Goal: Task Accomplishment & Management: Complete application form

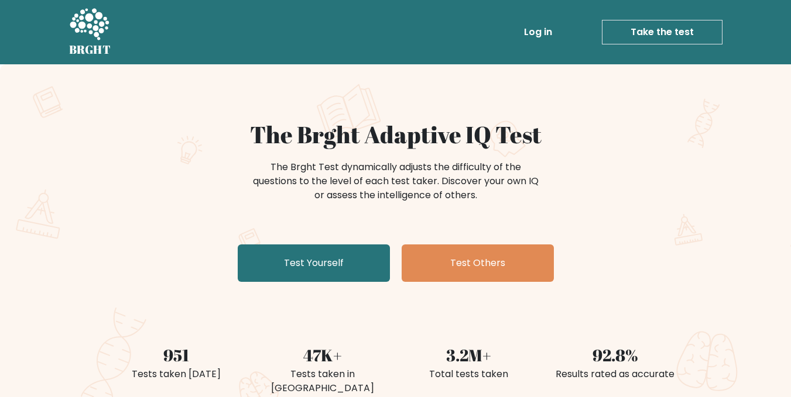
click at [69, 186] on div "The Brght Adaptive IQ Test The Brght Test dynamically adjusts the difficulty of…" at bounding box center [395, 245] width 791 height 362
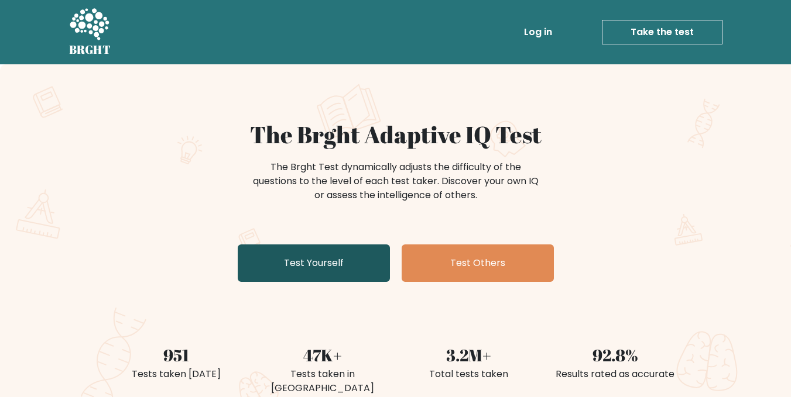
click at [341, 269] on link "Test Yourself" at bounding box center [314, 263] width 152 height 37
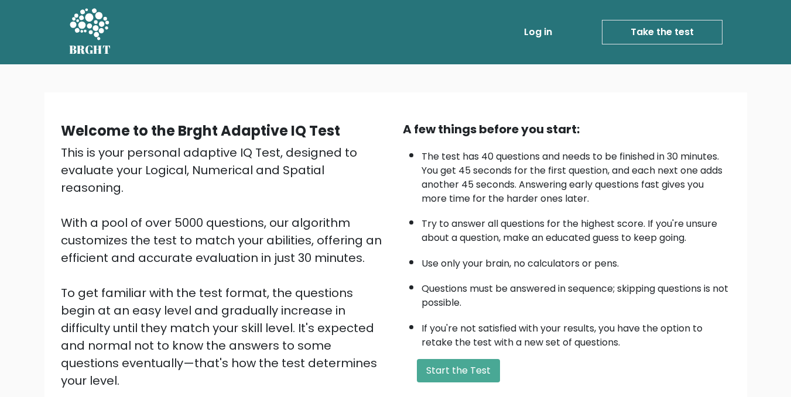
click at [404, 138] on div "A few things before you start:" at bounding box center [567, 130] width 328 height 18
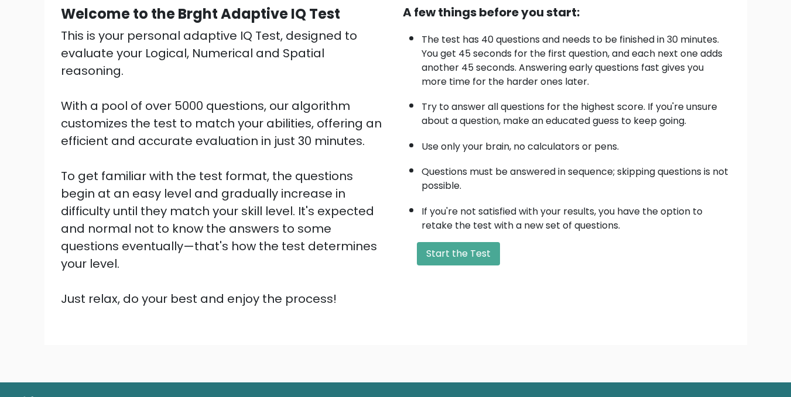
scroll to position [139, 0]
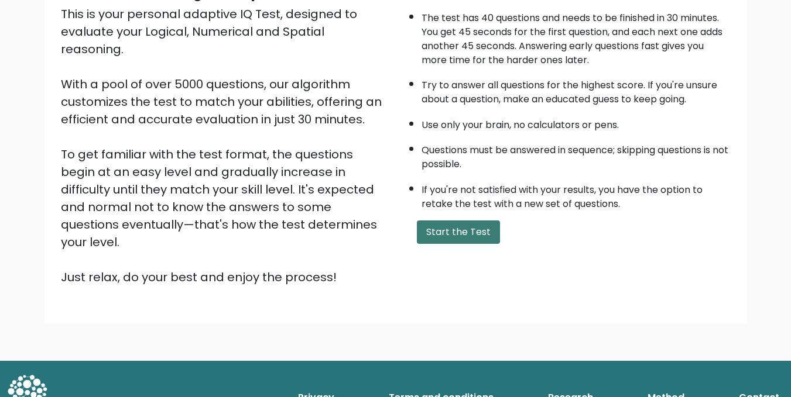
click at [449, 228] on button "Start the Test" at bounding box center [458, 232] width 83 height 23
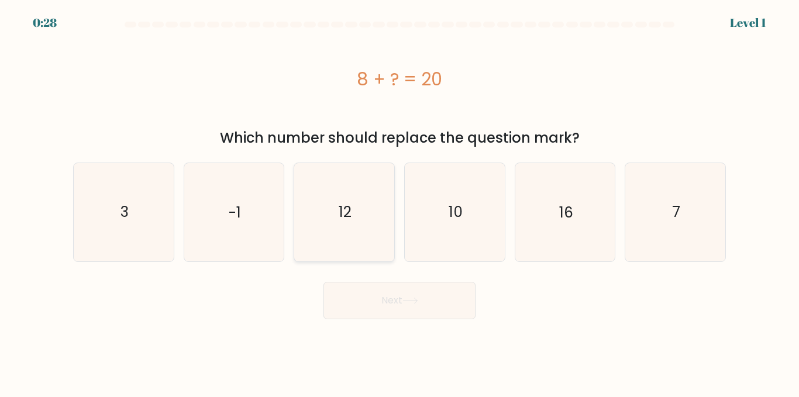
click at [342, 214] on text "12" at bounding box center [345, 212] width 13 height 20
click at [400, 202] on input "c. 12" at bounding box center [400, 200] width 1 height 3
radio input "true"
click at [396, 303] on button "Next" at bounding box center [400, 300] width 152 height 37
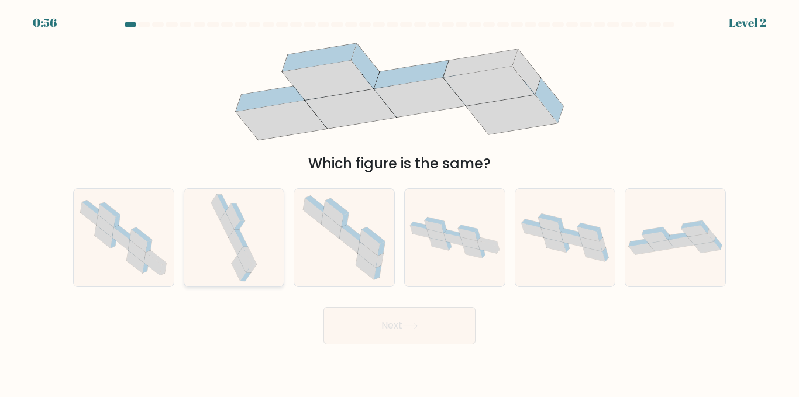
click at [227, 246] on icon at bounding box center [233, 238] width 51 height 98
click at [400, 202] on input "b." at bounding box center [400, 200] width 1 height 3
radio input "true"
click at [375, 334] on button "Next" at bounding box center [400, 325] width 152 height 37
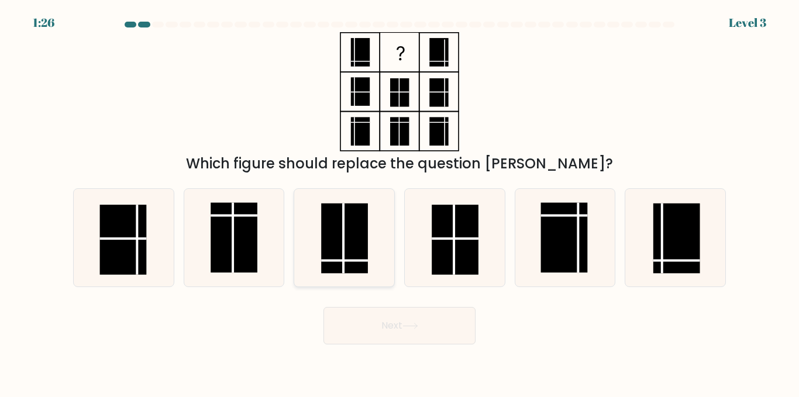
click at [344, 248] on line at bounding box center [344, 239] width 0 height 70
click at [400, 202] on input "c." at bounding box center [400, 200] width 1 height 3
radio input "true"
click at [398, 335] on button "Next" at bounding box center [400, 325] width 152 height 37
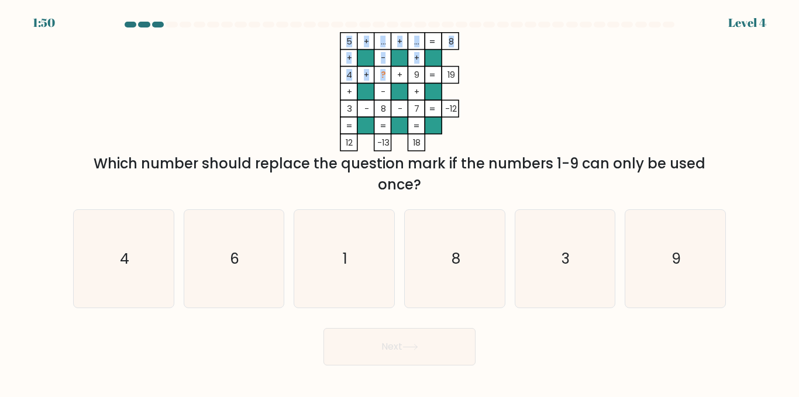
drag, startPoint x: 384, startPoint y: 74, endPoint x: 376, endPoint y: 74, distance: 8.2
click at [376, 74] on icon "5 + ... + ... 8 + - + 4 + ? + 9 19 + - + 3 - 8 - 7 = -12 = = = = 12 -13 18 =" at bounding box center [399, 91] width 351 height 119
click at [499, 85] on icon "5 + ... + ... 8 + - + 4 + ? + 9 19 + - + 3 - 8 - 7 = -12 = = = = 12 -13 18 =" at bounding box center [399, 91] width 351 height 119
click at [237, 257] on text "6" at bounding box center [235, 259] width 9 height 20
click at [400, 202] on input "b. 6" at bounding box center [400, 200] width 1 height 3
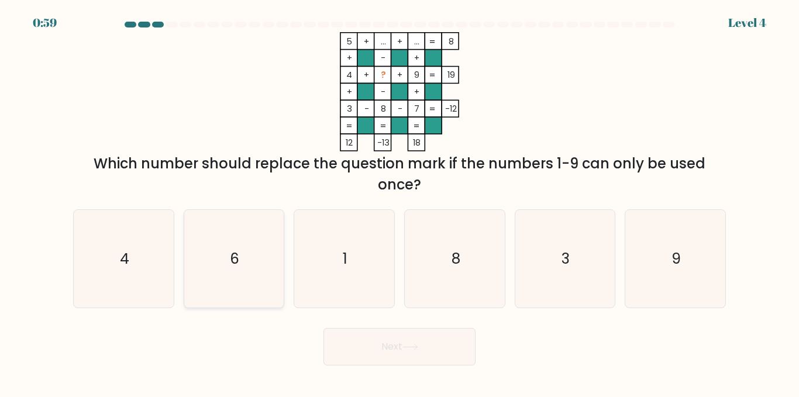
radio input "true"
click at [429, 356] on button "Next" at bounding box center [400, 346] width 152 height 37
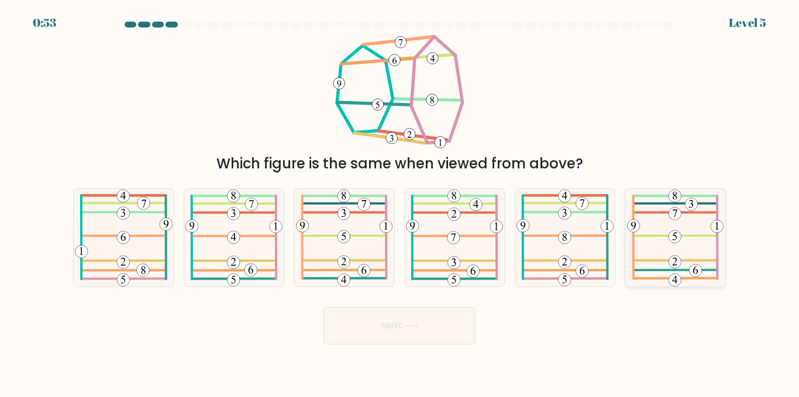
click at [684, 245] on icon at bounding box center [675, 238] width 97 height 98
click at [400, 202] on input "f." at bounding box center [400, 200] width 1 height 3
radio input "true"
click at [434, 330] on button "Next" at bounding box center [400, 325] width 152 height 37
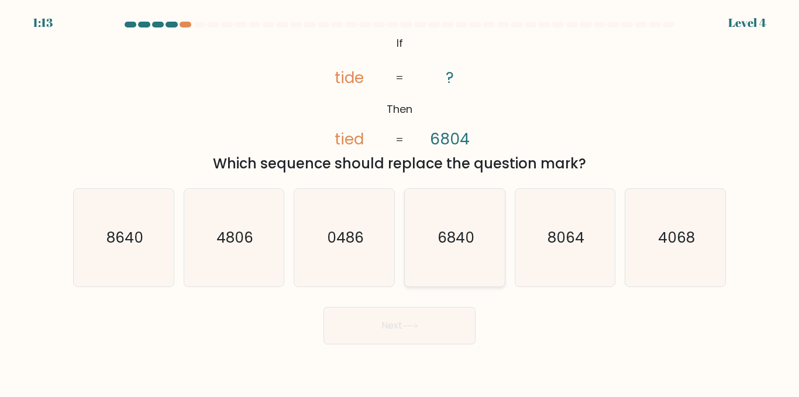
click at [451, 241] on text "6840" at bounding box center [455, 238] width 37 height 20
click at [400, 202] on input "d. 6840" at bounding box center [400, 200] width 1 height 3
radio input "true"
click at [413, 330] on button "Next" at bounding box center [400, 325] width 152 height 37
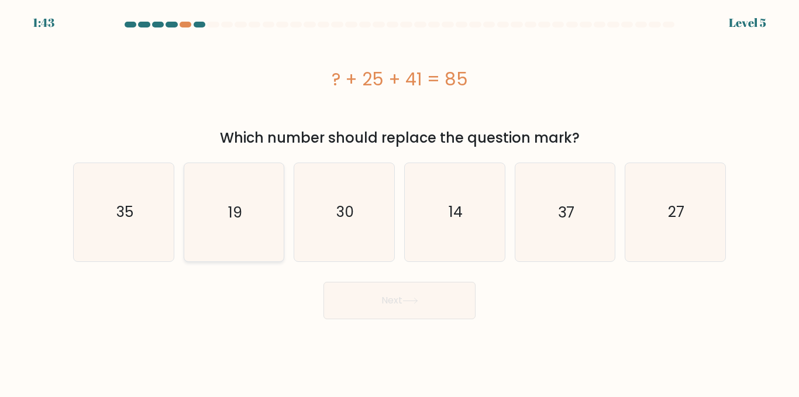
click at [246, 197] on icon "19" at bounding box center [234, 212] width 98 height 98
click at [400, 199] on input "b. 19" at bounding box center [400, 200] width 1 height 3
radio input "true"
click at [403, 303] on button "Next" at bounding box center [400, 300] width 152 height 37
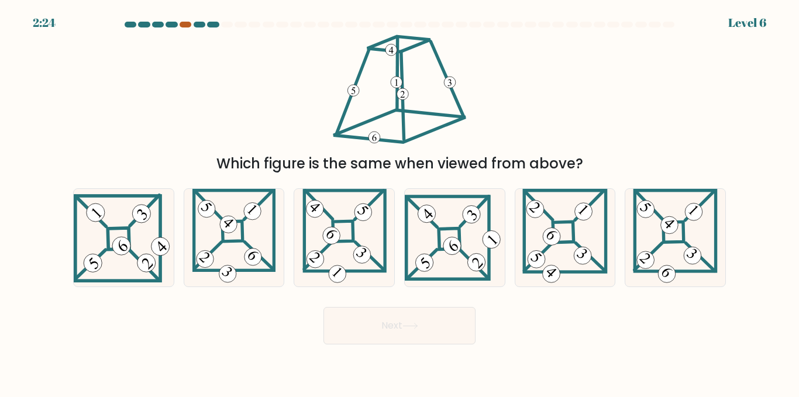
click at [184, 23] on div at bounding box center [186, 25] width 12 height 6
click at [677, 216] on icon at bounding box center [675, 238] width 85 height 98
click at [400, 202] on input "f." at bounding box center [400, 200] width 1 height 3
radio input "true"
click at [398, 329] on button "Next" at bounding box center [400, 325] width 152 height 37
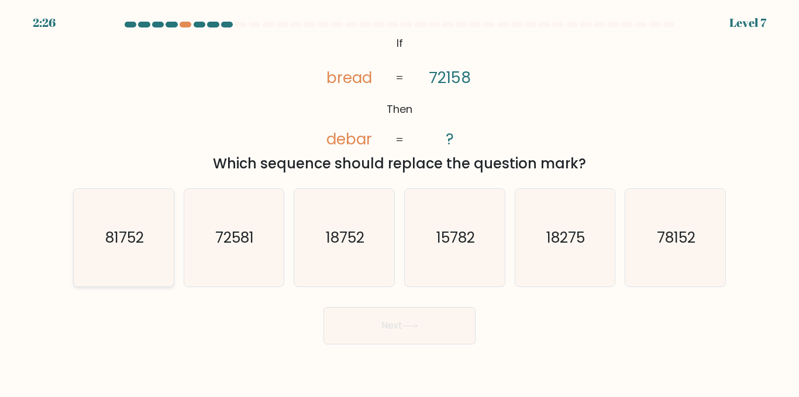
click at [81, 221] on icon "81752" at bounding box center [124, 238] width 98 height 98
click at [400, 202] on input "a. 81752" at bounding box center [400, 200] width 1 height 3
radio input "true"
click at [429, 336] on button "Next" at bounding box center [400, 325] width 152 height 37
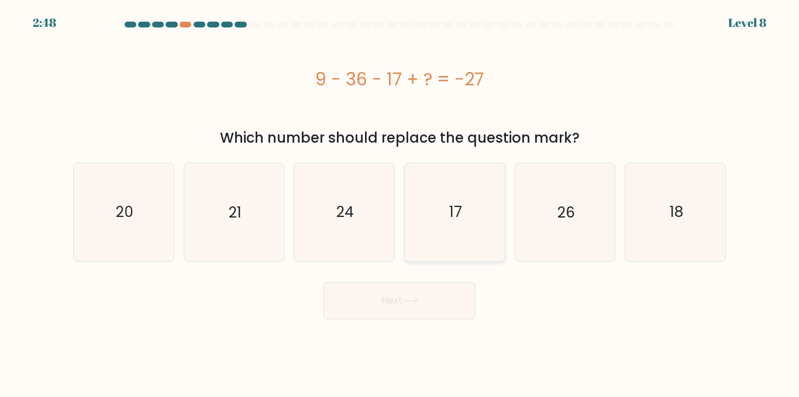
click at [461, 217] on text "17" at bounding box center [455, 212] width 13 height 20
click at [400, 202] on input "d. 17" at bounding box center [400, 200] width 1 height 3
radio input "true"
click at [419, 305] on button "Next" at bounding box center [400, 300] width 152 height 37
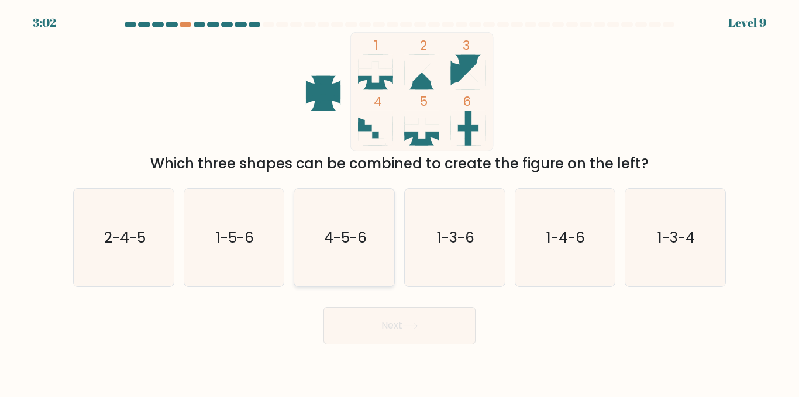
click at [326, 239] on text "4-5-6" at bounding box center [345, 238] width 43 height 20
click at [400, 202] on input "c. 4-5-6" at bounding box center [400, 200] width 1 height 3
radio input "true"
click at [387, 325] on button "Next" at bounding box center [400, 325] width 152 height 37
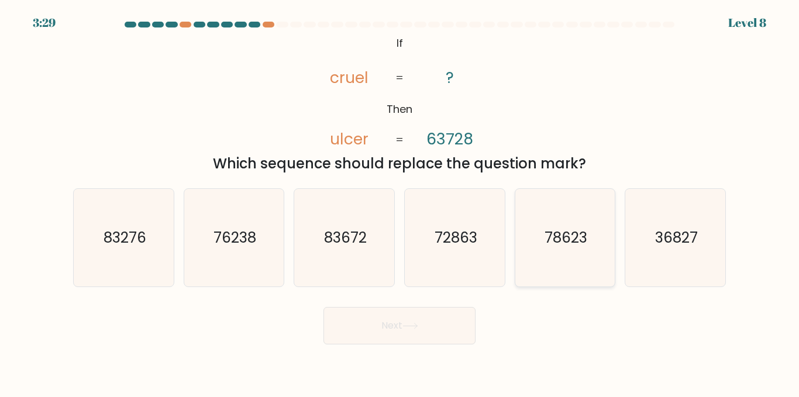
click at [550, 225] on icon "78623" at bounding box center [565, 238] width 98 height 98
click at [400, 202] on input "e. 78623" at bounding box center [400, 200] width 1 height 3
radio input "true"
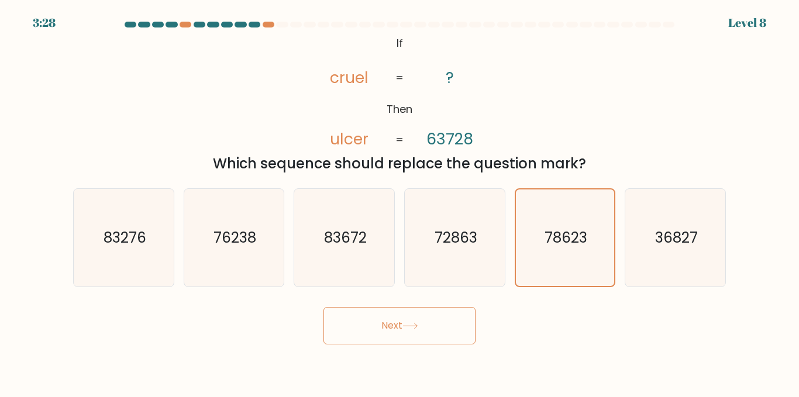
click at [426, 319] on button "Next" at bounding box center [400, 325] width 152 height 37
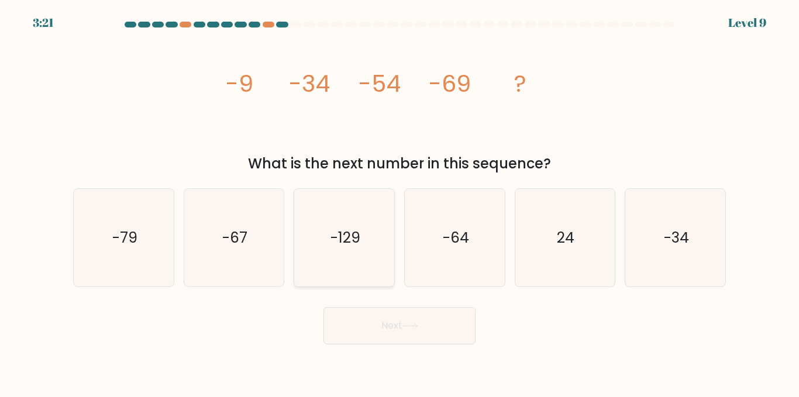
click at [352, 238] on text "-129" at bounding box center [346, 238] width 30 height 20
click at [400, 202] on input "c. -129" at bounding box center [400, 200] width 1 height 3
radio input "true"
click at [383, 333] on button "Next" at bounding box center [400, 325] width 152 height 37
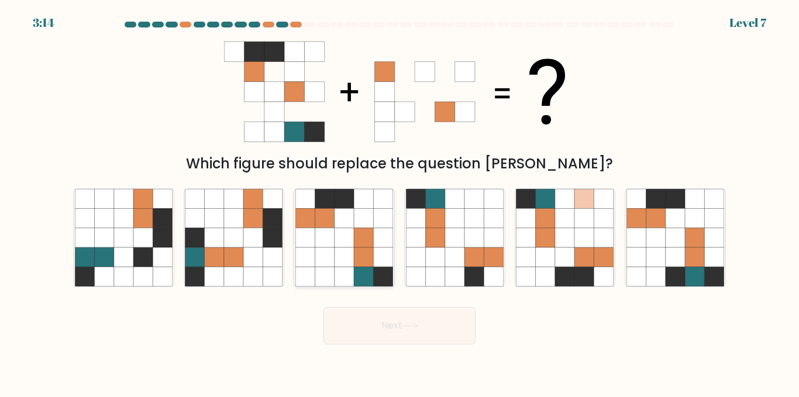
click at [338, 249] on icon at bounding box center [344, 257] width 19 height 19
click at [400, 202] on input "c." at bounding box center [400, 200] width 1 height 3
radio input "true"
click at [418, 325] on icon at bounding box center [411, 326] width 16 height 6
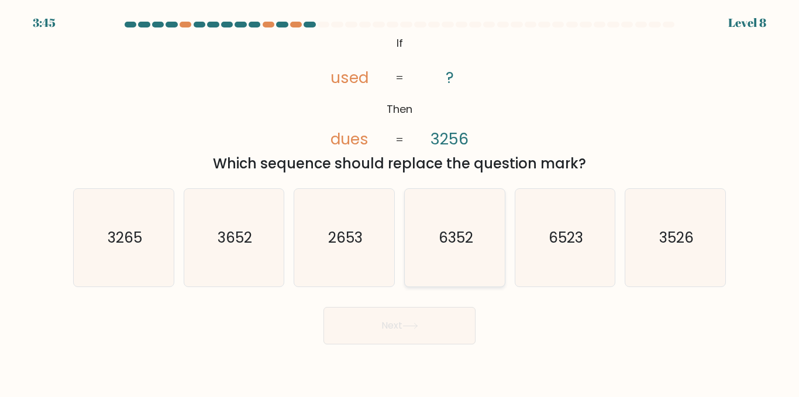
click at [459, 241] on text "6352" at bounding box center [455, 238] width 35 height 20
click at [400, 202] on input "d. 6352" at bounding box center [400, 200] width 1 height 3
radio input "true"
click at [426, 325] on button "Next" at bounding box center [400, 325] width 152 height 37
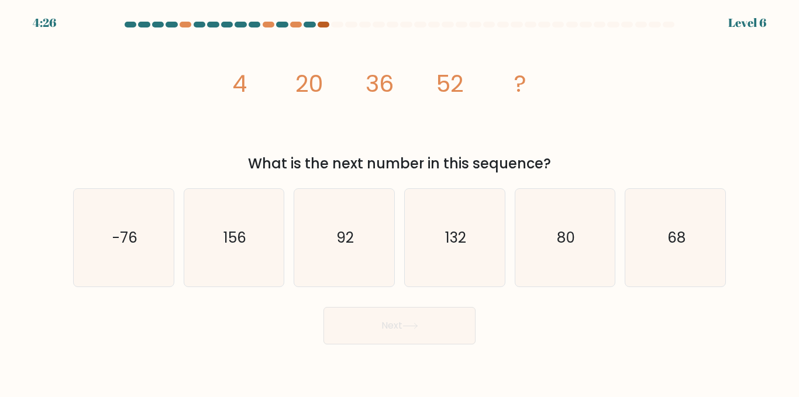
click at [324, 25] on div at bounding box center [324, 25] width 12 height 6
click at [678, 235] on text "68" at bounding box center [677, 238] width 18 height 20
click at [400, 202] on input "f. 68" at bounding box center [400, 200] width 1 height 3
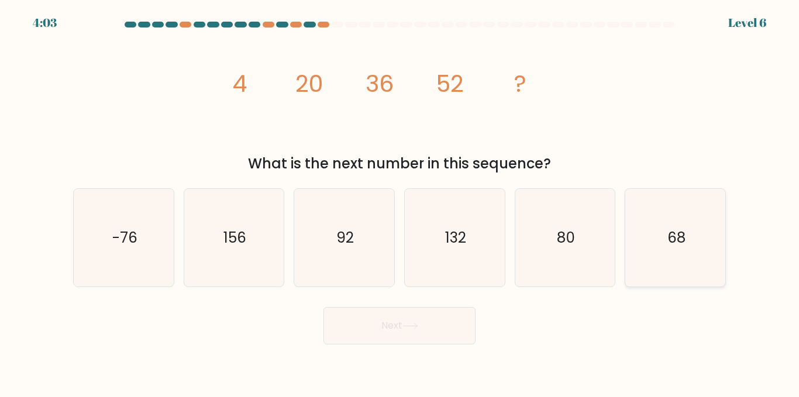
radio input "true"
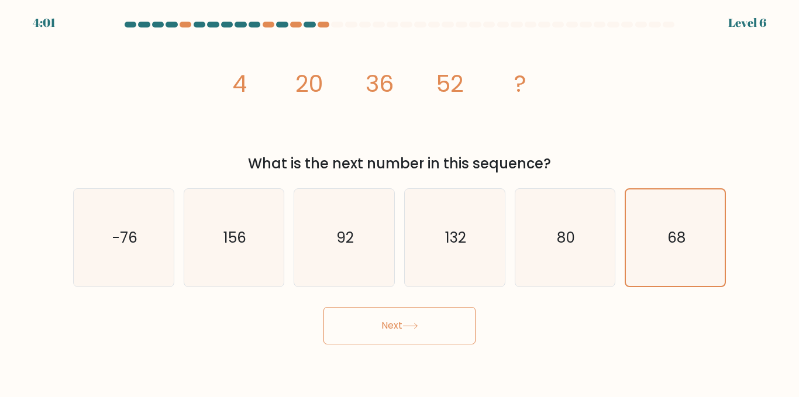
click at [386, 318] on button "Next" at bounding box center [400, 325] width 152 height 37
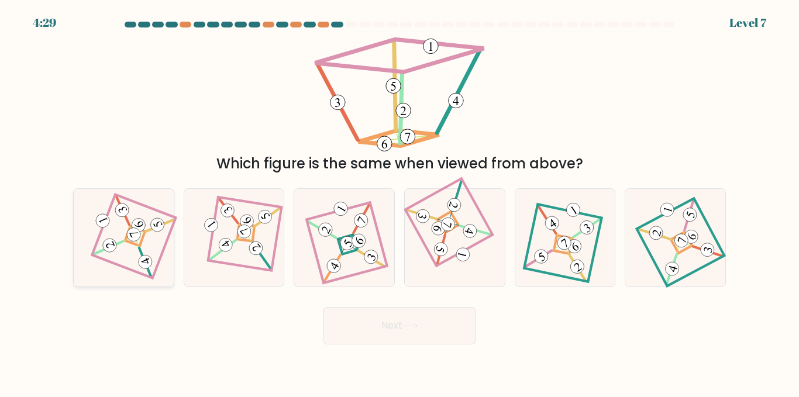
click at [123, 241] on 94 at bounding box center [108, 247] width 29 height 29
click at [400, 202] on input "a." at bounding box center [400, 200] width 1 height 3
radio input "true"
click at [376, 329] on button "Next" at bounding box center [400, 325] width 152 height 37
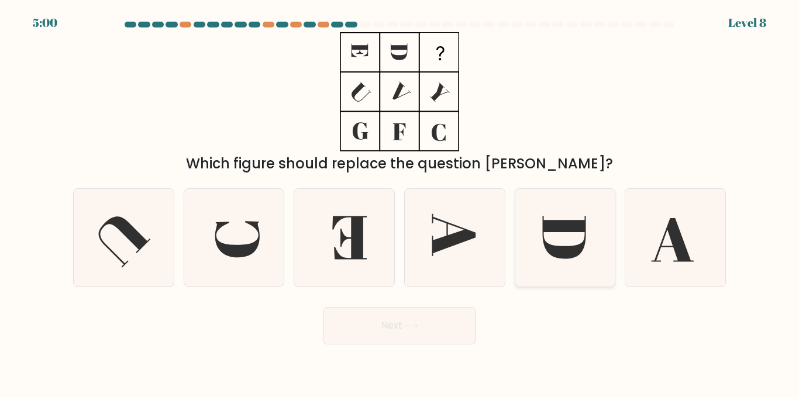
click at [575, 235] on icon at bounding box center [565, 238] width 98 height 98
click at [400, 202] on input "e." at bounding box center [400, 200] width 1 height 3
radio input "true"
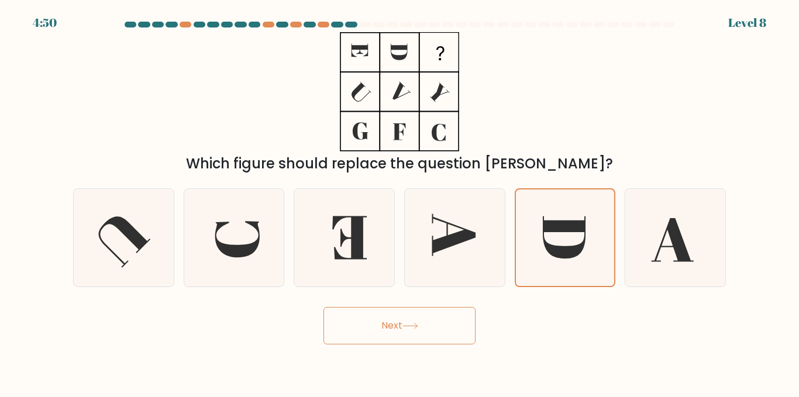
click at [431, 332] on button "Next" at bounding box center [400, 325] width 152 height 37
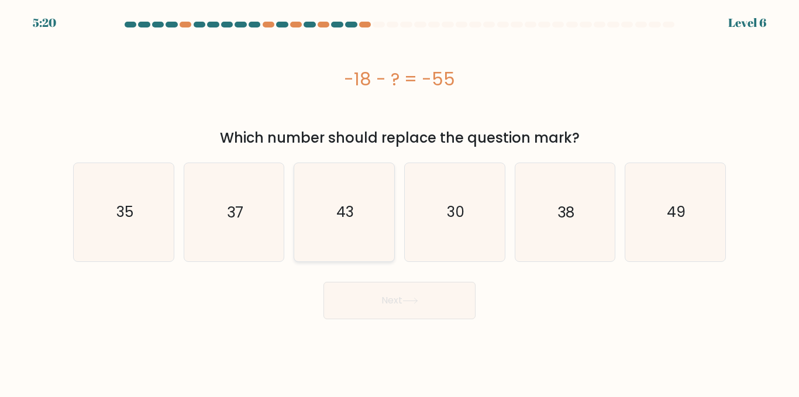
click at [355, 205] on icon "43" at bounding box center [345, 212] width 98 height 98
click at [400, 202] on input "c. 43" at bounding box center [400, 200] width 1 height 3
radio input "true"
click at [427, 310] on button "Next" at bounding box center [400, 300] width 152 height 37
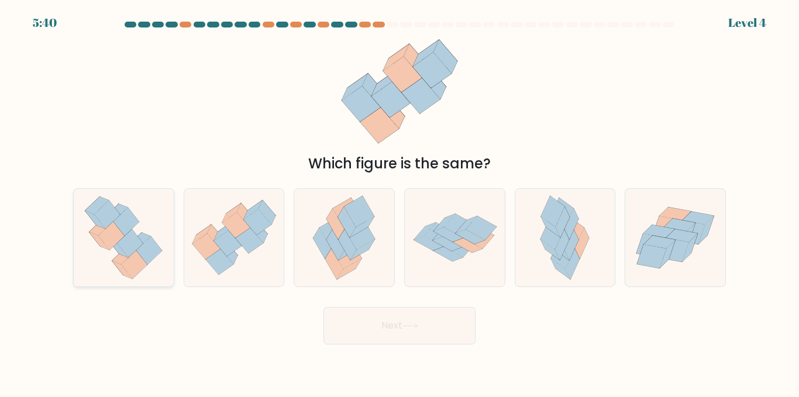
click at [148, 256] on icon at bounding box center [149, 250] width 26 height 28
click at [400, 202] on input "a." at bounding box center [400, 200] width 1 height 3
radio input "true"
click at [406, 334] on button "Next" at bounding box center [400, 325] width 152 height 37
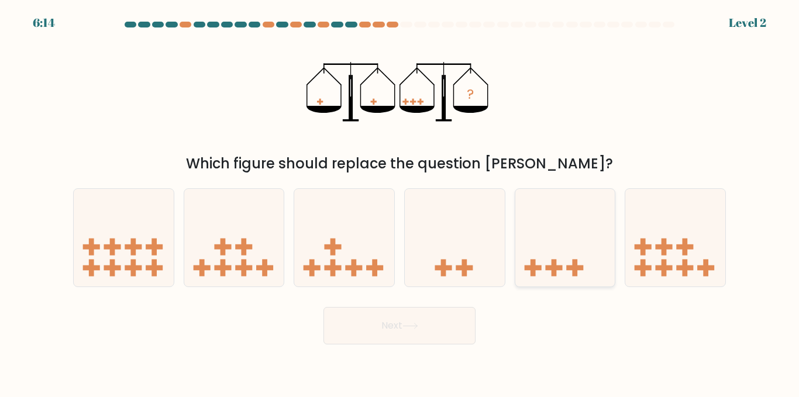
click at [564, 238] on icon at bounding box center [566, 238] width 100 height 83
click at [400, 202] on input "e." at bounding box center [400, 200] width 1 height 3
radio input "true"
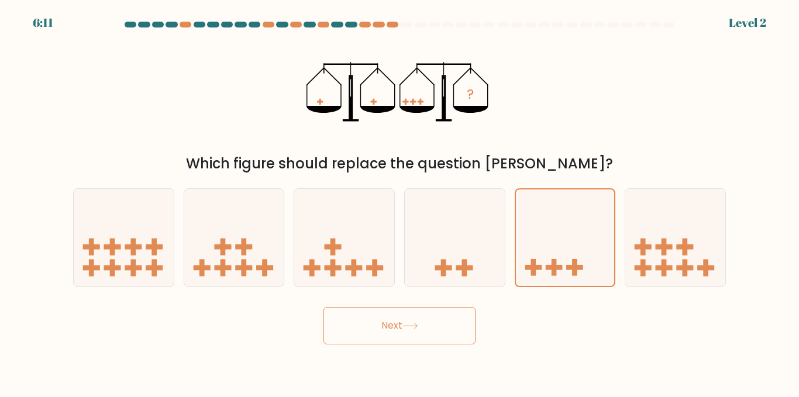
click at [396, 327] on button "Next" at bounding box center [400, 325] width 152 height 37
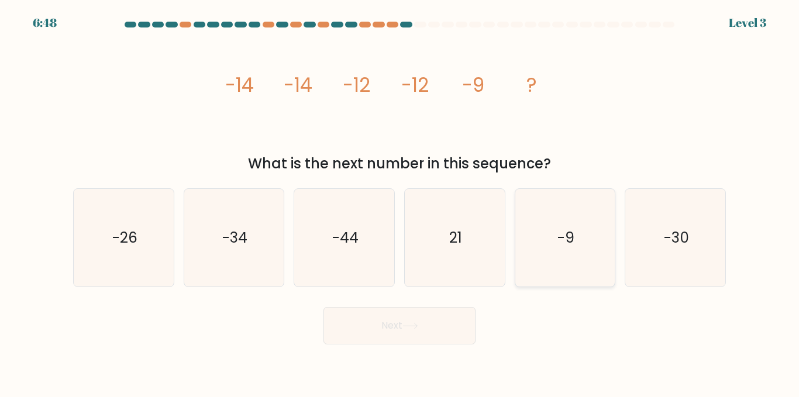
click at [533, 225] on icon "-9" at bounding box center [565, 238] width 98 height 98
click at [400, 202] on input "e. -9" at bounding box center [400, 200] width 1 height 3
radio input "true"
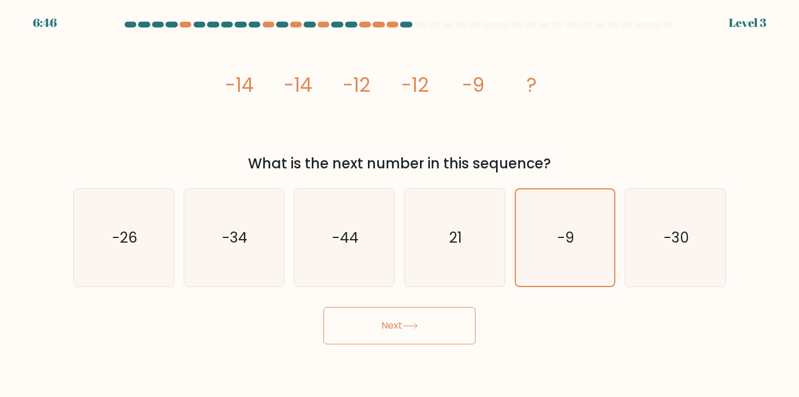
click at [421, 317] on button "Next" at bounding box center [400, 325] width 152 height 37
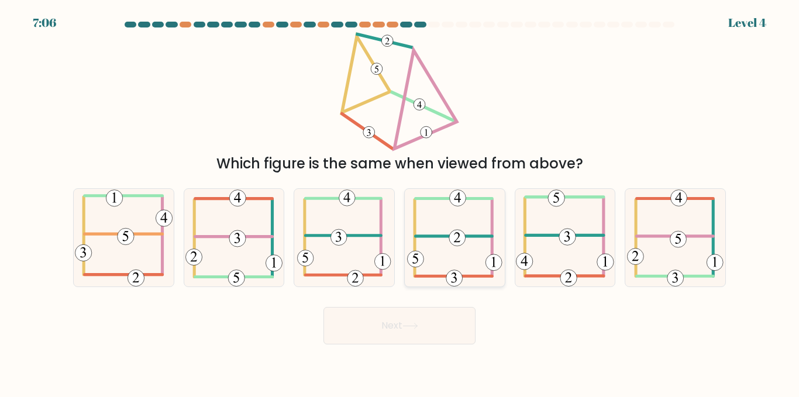
click at [451, 233] on icon at bounding box center [454, 238] width 95 height 98
click at [400, 202] on input "d." at bounding box center [400, 200] width 1 height 3
radio input "true"
click at [405, 341] on button "Next" at bounding box center [400, 325] width 152 height 37
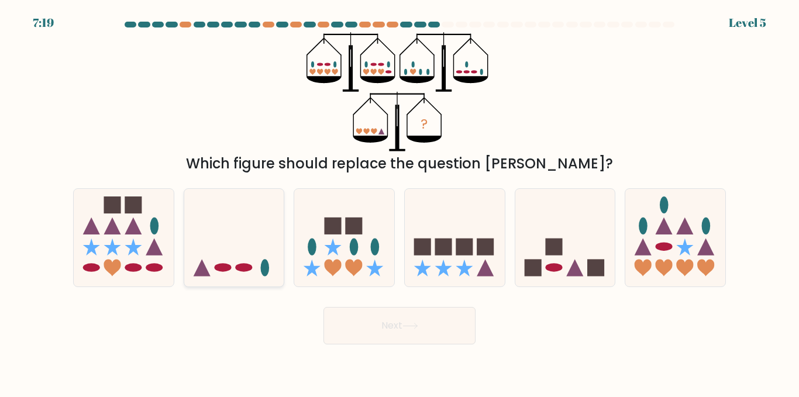
click at [254, 228] on icon at bounding box center [234, 238] width 100 height 83
click at [400, 202] on input "b." at bounding box center [400, 200] width 1 height 3
radio input "true"
click at [406, 331] on button "Next" at bounding box center [400, 325] width 152 height 37
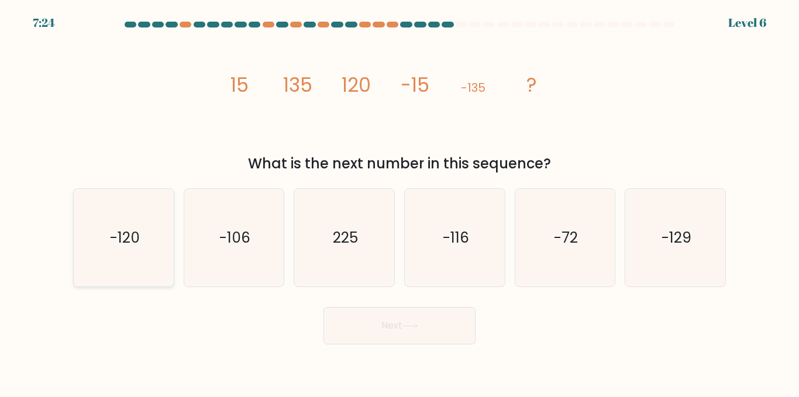
click at [118, 231] on text "-120" at bounding box center [124, 238] width 30 height 20
click at [400, 202] on input "a. -120" at bounding box center [400, 200] width 1 height 3
radio input "true"
click at [414, 328] on icon at bounding box center [411, 326] width 16 height 6
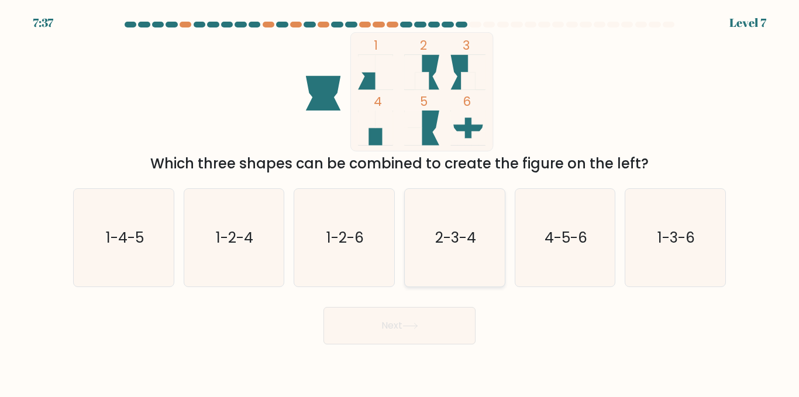
click at [454, 245] on text "2-3-4" at bounding box center [455, 238] width 41 height 20
click at [400, 202] on input "d. 2-3-4" at bounding box center [400, 200] width 1 height 3
radio input "true"
click at [405, 332] on button "Next" at bounding box center [400, 325] width 152 height 37
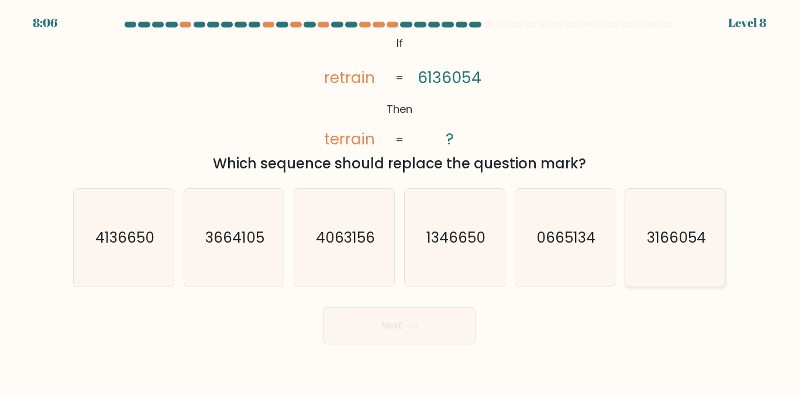
click at [643, 230] on icon "3166054" at bounding box center [676, 238] width 98 height 98
click at [400, 202] on input "f. 3166054" at bounding box center [400, 200] width 1 height 3
radio input "true"
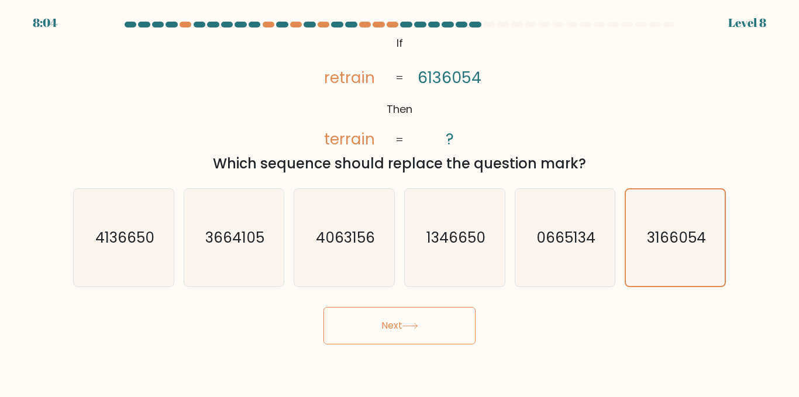
click at [384, 322] on button "Next" at bounding box center [400, 325] width 152 height 37
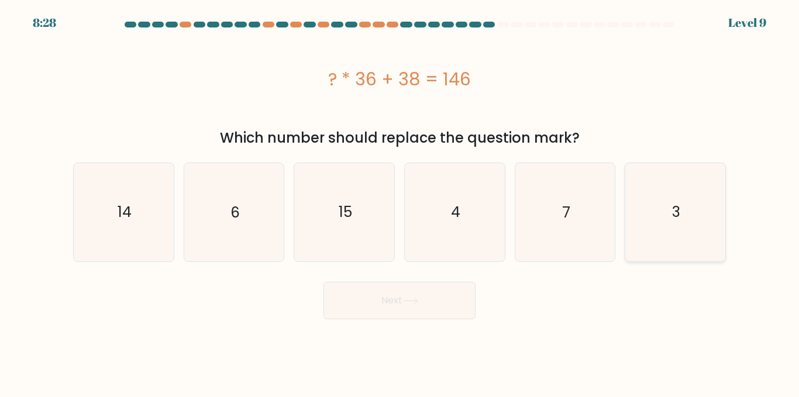
click at [669, 221] on icon "3" at bounding box center [676, 212] width 98 height 98
click at [400, 202] on input "f. 3" at bounding box center [400, 200] width 1 height 3
radio input "true"
click at [402, 307] on button "Next" at bounding box center [400, 300] width 152 height 37
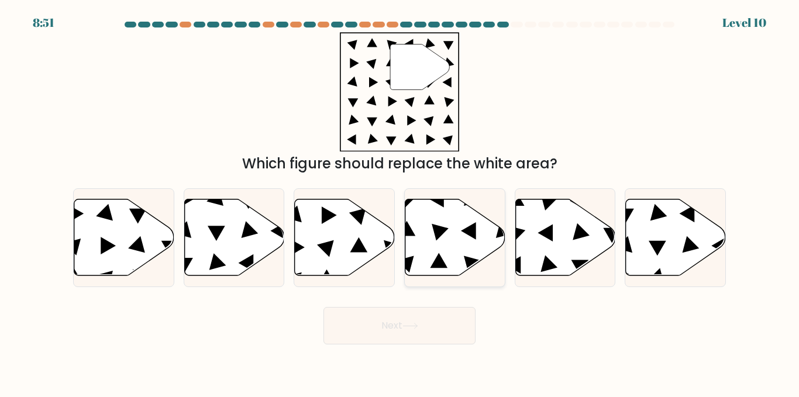
click at [466, 233] on icon at bounding box center [468, 231] width 15 height 18
click at [400, 202] on input "d." at bounding box center [400, 200] width 1 height 3
radio input "true"
click at [385, 333] on button "Next" at bounding box center [400, 325] width 152 height 37
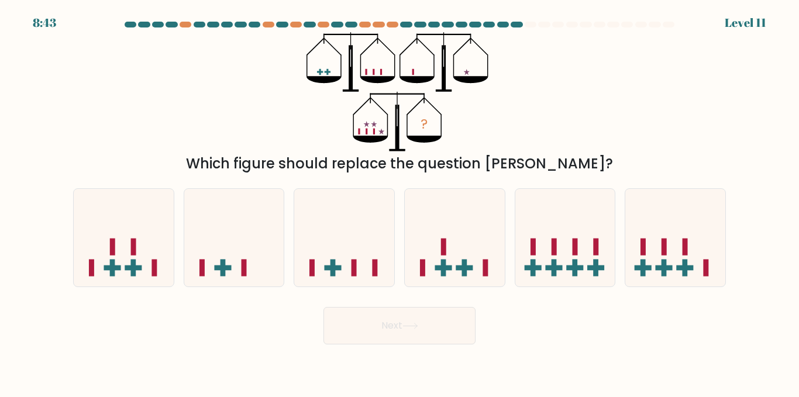
click at [71, 236] on div "a." at bounding box center [123, 237] width 111 height 99
click at [107, 236] on icon at bounding box center [124, 238] width 100 height 83
click at [400, 202] on input "a." at bounding box center [400, 200] width 1 height 3
radio input "true"
click at [382, 327] on button "Next" at bounding box center [400, 325] width 152 height 37
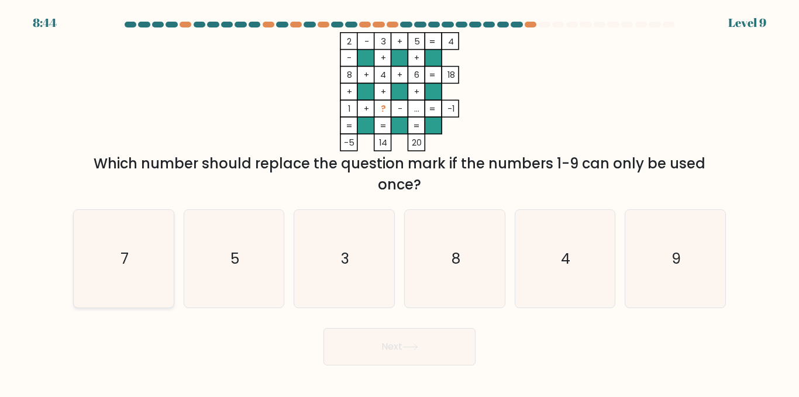
click at [157, 238] on icon "7" at bounding box center [124, 259] width 98 height 98
click at [400, 202] on input "a. 7" at bounding box center [400, 200] width 1 height 3
radio input "true"
click at [386, 355] on button "Next" at bounding box center [400, 346] width 152 height 37
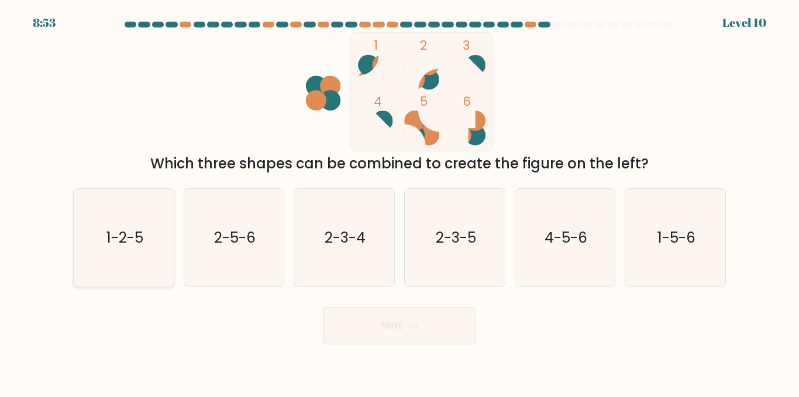
click at [118, 235] on text "1-2-5" at bounding box center [124, 238] width 37 height 20
click at [400, 202] on input "a. 1-2-5" at bounding box center [400, 200] width 1 height 3
radio input "true"
click at [404, 337] on button "Next" at bounding box center [400, 325] width 152 height 37
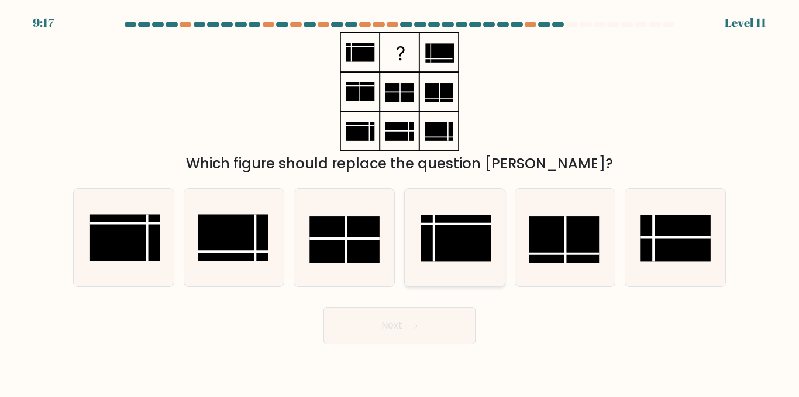
click at [445, 237] on rect at bounding box center [456, 238] width 70 height 47
click at [400, 202] on input "d." at bounding box center [400, 200] width 1 height 3
radio input "true"
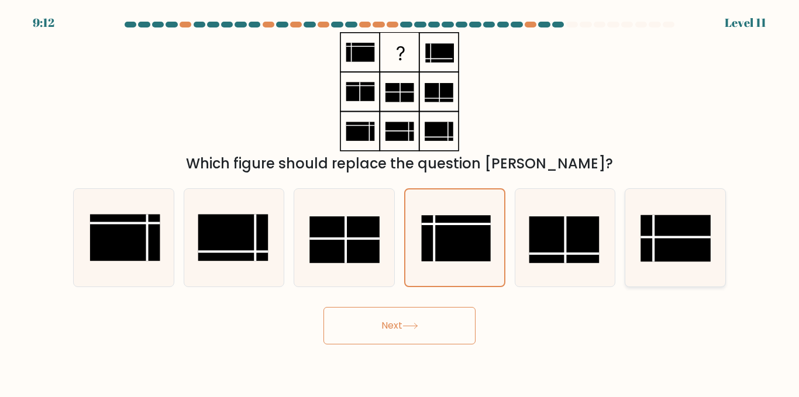
click at [661, 226] on rect at bounding box center [676, 238] width 70 height 47
click at [400, 202] on input "f." at bounding box center [400, 200] width 1 height 3
radio input "true"
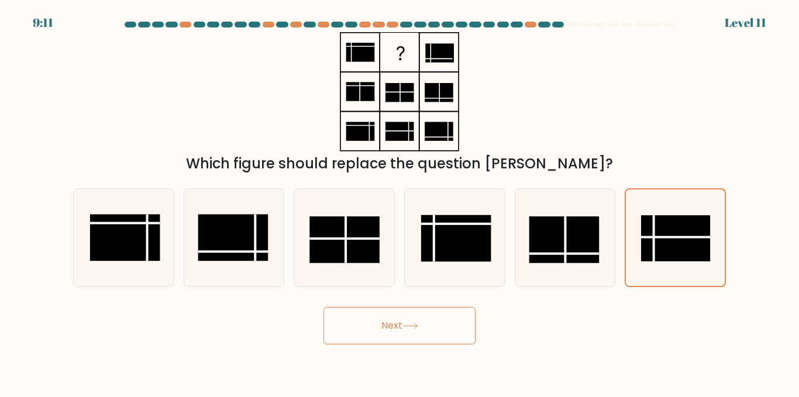
click at [424, 333] on button "Next" at bounding box center [400, 325] width 152 height 37
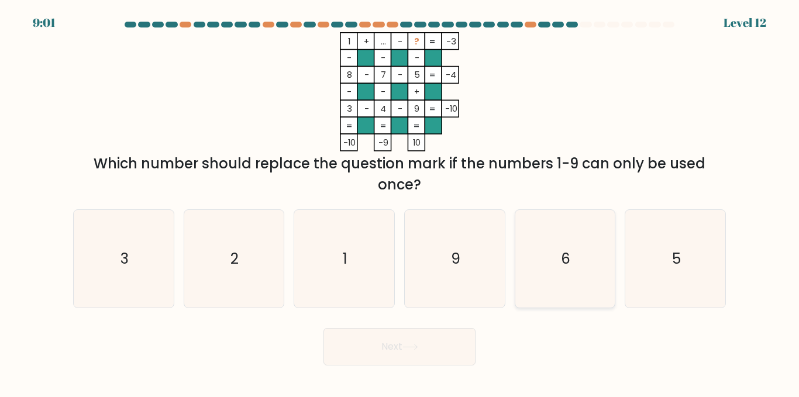
click at [552, 262] on icon "6" at bounding box center [565, 259] width 98 height 98
click at [400, 202] on input "e. 6" at bounding box center [400, 200] width 1 height 3
radio input "true"
click at [385, 339] on button "Next" at bounding box center [400, 346] width 152 height 37
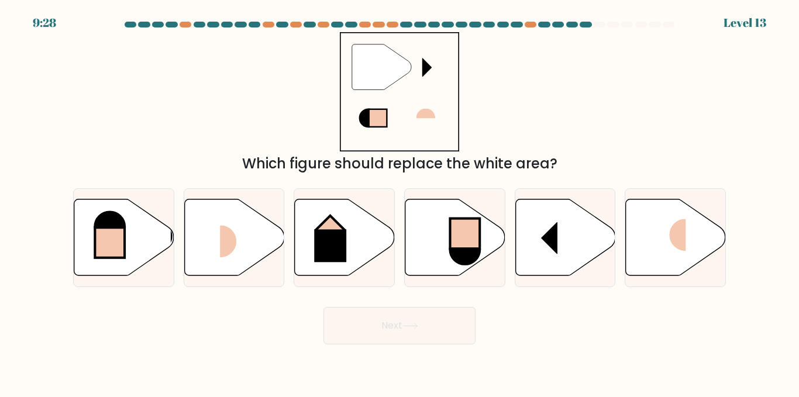
click at [378, 72] on icon at bounding box center [381, 66] width 59 height 45
click at [334, 241] on rect at bounding box center [331, 245] width 32 height 33
click at [400, 202] on input "c." at bounding box center [400, 200] width 1 height 3
radio input "true"
click at [414, 319] on button "Next" at bounding box center [400, 325] width 152 height 37
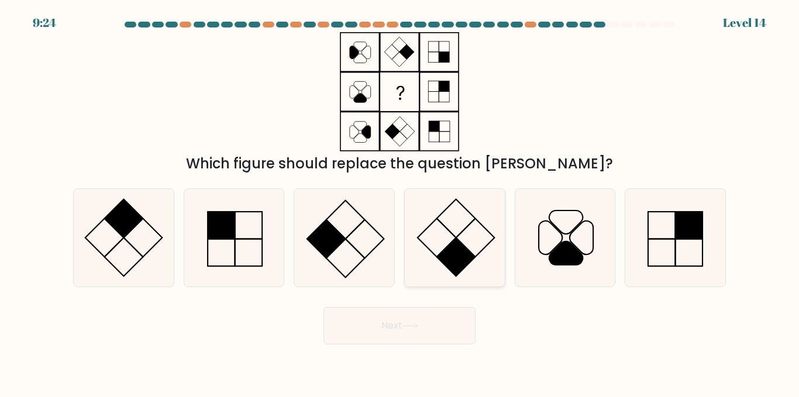
click at [448, 216] on icon at bounding box center [455, 238] width 98 height 98
click at [400, 202] on input "d." at bounding box center [400, 200] width 1 height 3
radio input "true"
click at [408, 324] on icon at bounding box center [411, 326] width 16 height 6
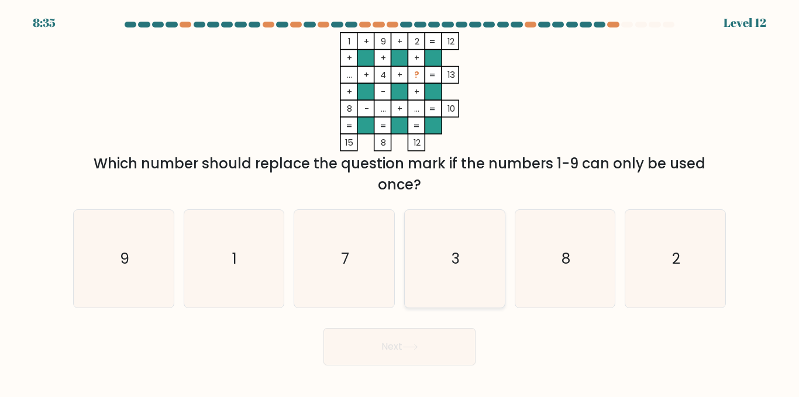
click at [455, 249] on text "3" at bounding box center [456, 259] width 8 height 20
click at [400, 202] on input "d. 3" at bounding box center [400, 200] width 1 height 3
radio input "true"
click at [418, 349] on icon at bounding box center [411, 347] width 16 height 6
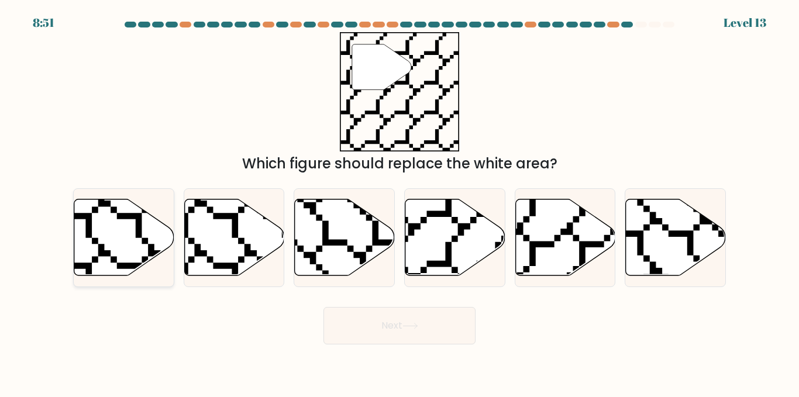
click at [127, 235] on icon at bounding box center [124, 238] width 100 height 77
click at [400, 202] on input "a." at bounding box center [400, 200] width 1 height 3
radio input "true"
click at [433, 320] on button "Next" at bounding box center [400, 325] width 152 height 37
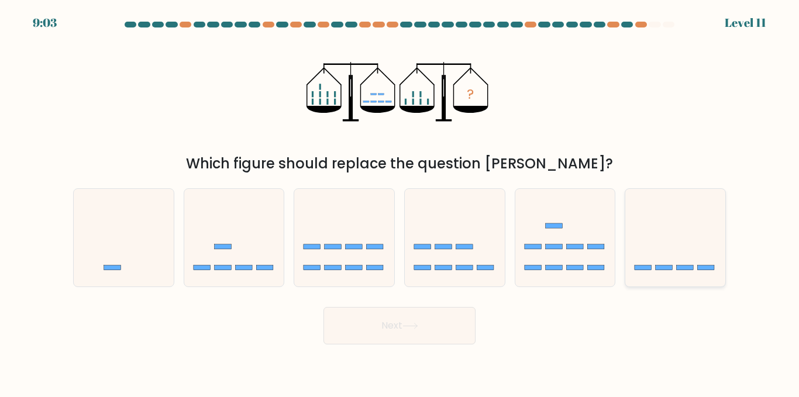
click at [658, 245] on icon at bounding box center [676, 238] width 100 height 83
click at [400, 202] on input "f." at bounding box center [400, 200] width 1 height 3
radio input "true"
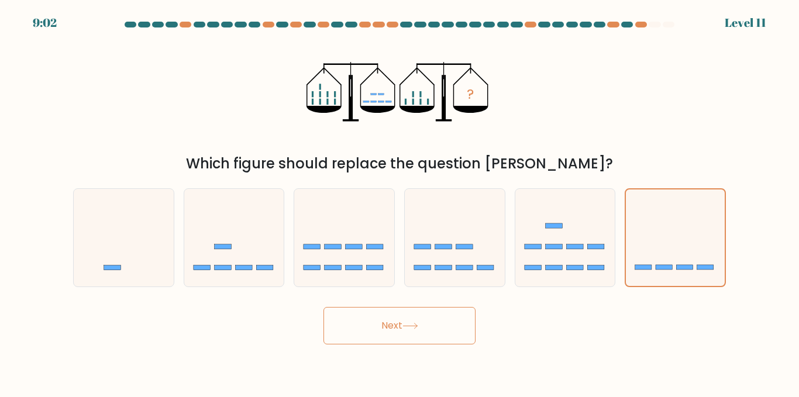
click at [430, 332] on button "Next" at bounding box center [400, 325] width 152 height 37
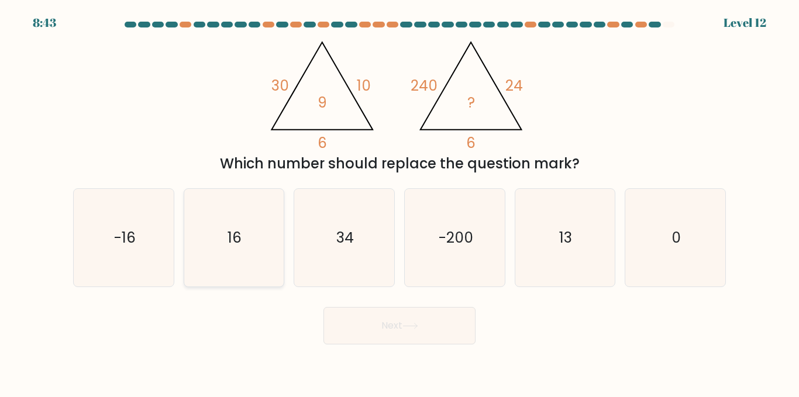
click at [244, 224] on icon "16" at bounding box center [234, 238] width 98 height 98
click at [400, 202] on input "b. 16" at bounding box center [400, 200] width 1 height 3
radio input "true"
click at [404, 338] on button "Next" at bounding box center [400, 325] width 152 height 37
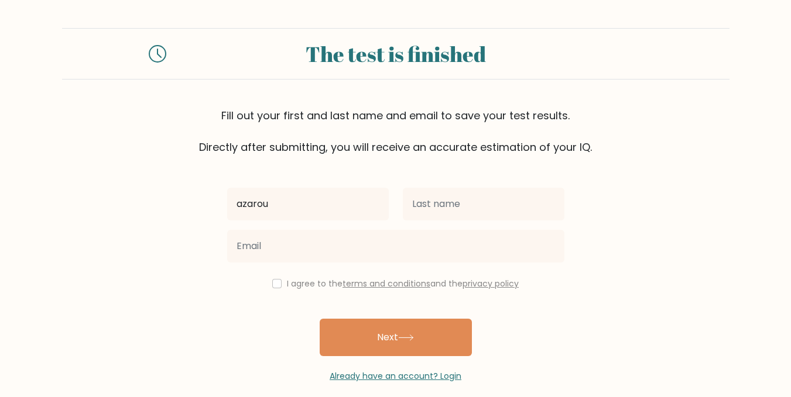
type input "azarou"
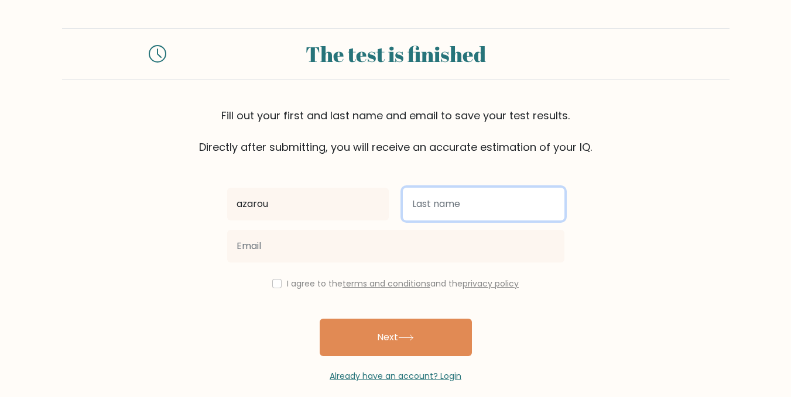
click at [413, 201] on input "text" at bounding box center [484, 204] width 162 height 33
type input "vip"
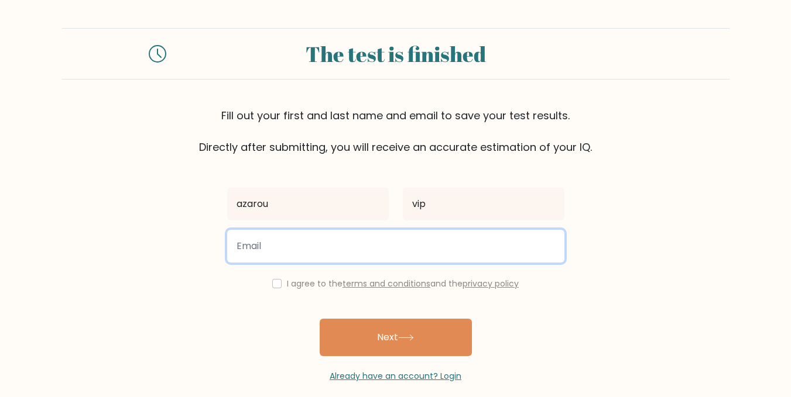
click at [365, 255] on input "email" at bounding box center [395, 246] width 337 height 33
type input "[EMAIL_ADDRESS][DOMAIN_NAME]"
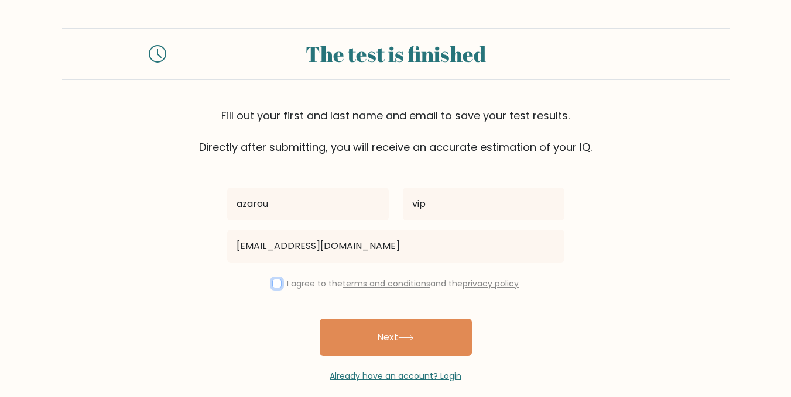
click at [279, 284] on input "checkbox" at bounding box center [276, 283] width 9 height 9
checkbox input "true"
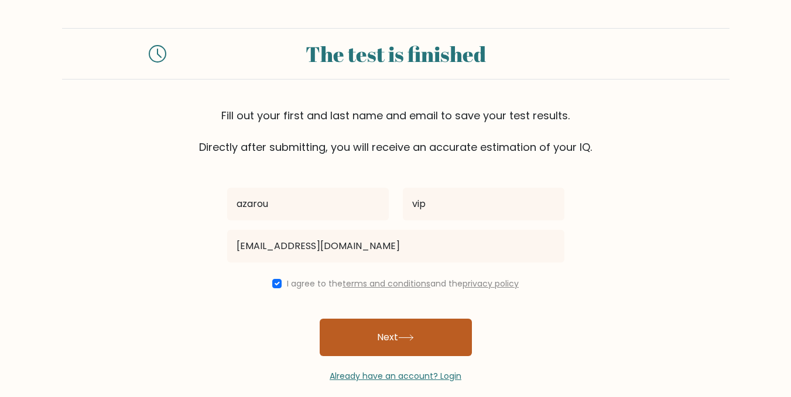
click at [372, 335] on button "Next" at bounding box center [396, 337] width 152 height 37
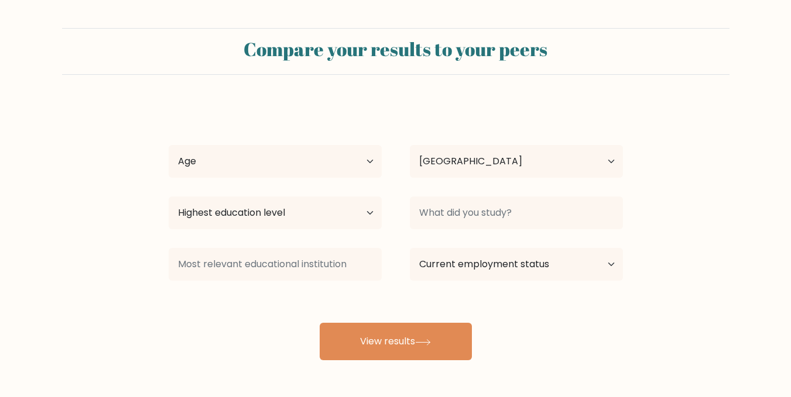
select select "MA"
click at [353, 169] on select "Age Under [DEMOGRAPHIC_DATA] [DEMOGRAPHIC_DATA] [DEMOGRAPHIC_DATA] [DEMOGRAPHIC…" at bounding box center [275, 161] width 213 height 33
select select "18_24"
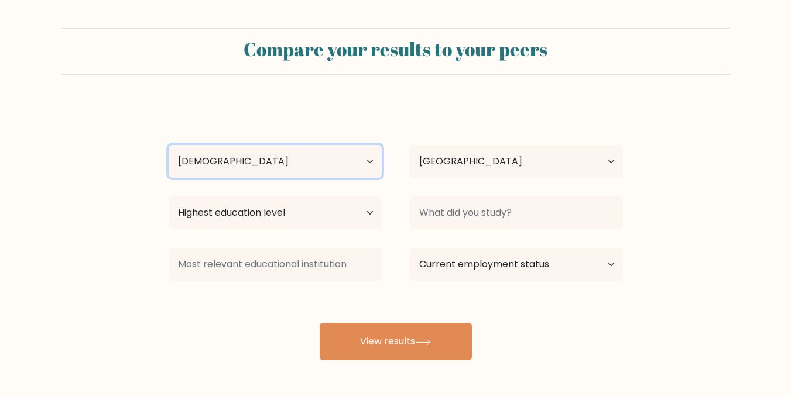
click at [169, 145] on select "Age Under 18 years old 18-24 years old 25-34 years old 35-44 years old 45-54 ye…" at bounding box center [275, 161] width 213 height 33
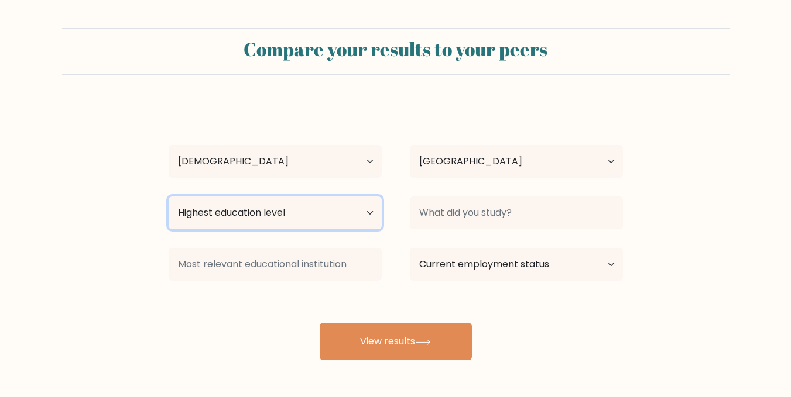
click at [365, 215] on select "Highest education level No schooling Primary Lower Secondary Upper Secondary Oc…" at bounding box center [275, 213] width 213 height 33
select select "bachelors_degree"
click at [169, 197] on select "Highest education level No schooling Primary Lower Secondary Upper Secondary Oc…" at bounding box center [275, 213] width 213 height 33
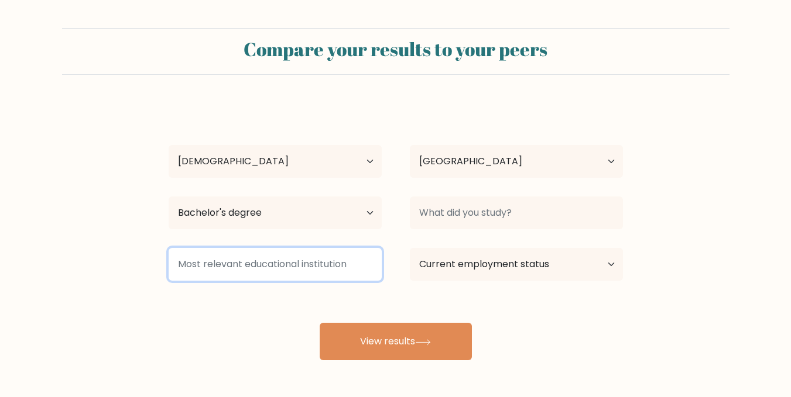
click at [359, 265] on input at bounding box center [275, 264] width 213 height 33
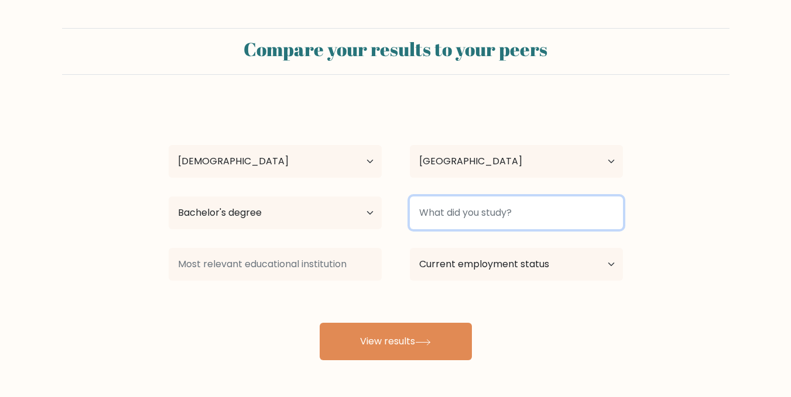
click at [479, 226] on input at bounding box center [516, 213] width 213 height 33
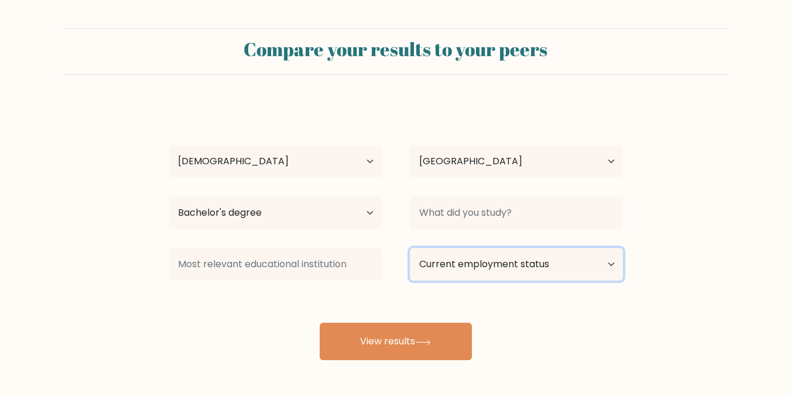
click at [472, 263] on select "Current employment status Employed Student Retired Other / prefer not to answer" at bounding box center [516, 264] width 213 height 33
select select "student"
click at [410, 248] on select "Current employment status Employed Student Retired Other / prefer not to answer" at bounding box center [516, 264] width 213 height 33
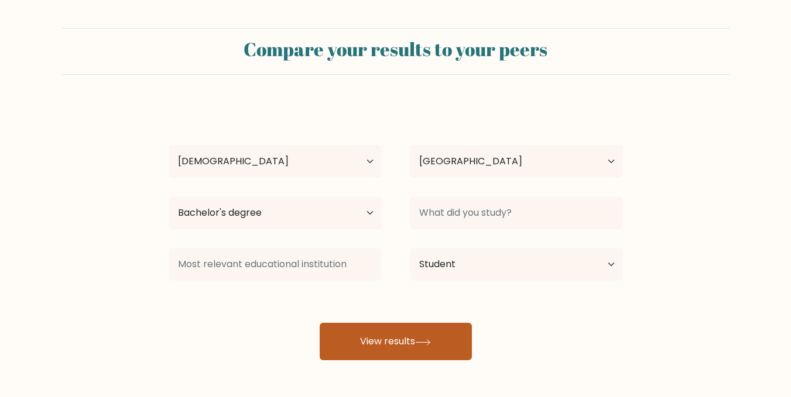
click at [409, 334] on button "View results" at bounding box center [396, 341] width 152 height 37
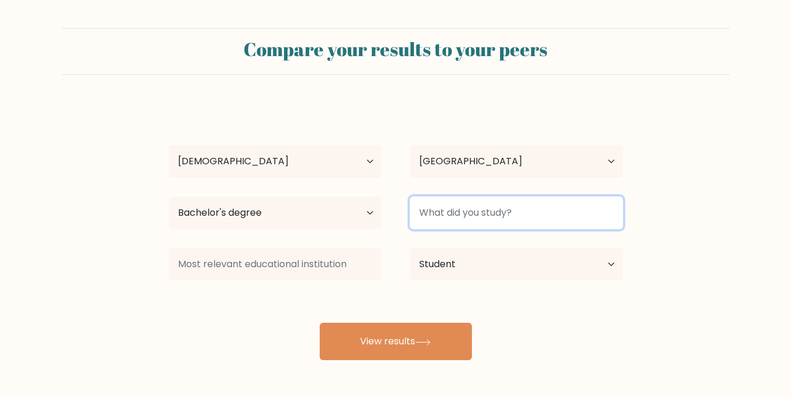
type input "e"
type input "g"
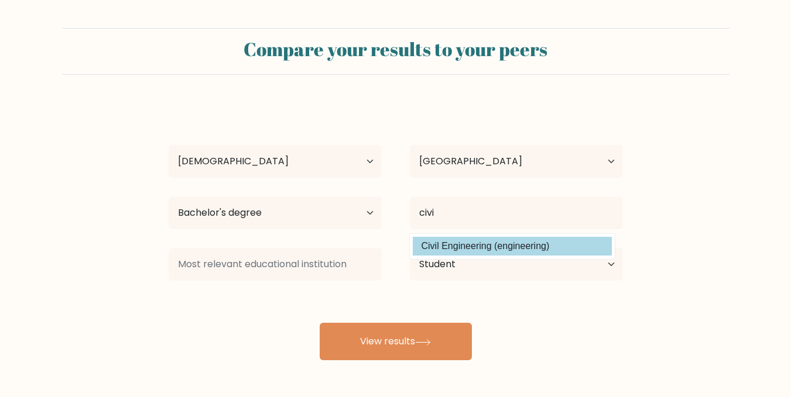
click at [479, 241] on div "azarou vip Age Under 18 years old 18-24 years old 25-34 years old 35-44 years o…" at bounding box center [396, 231] width 468 height 257
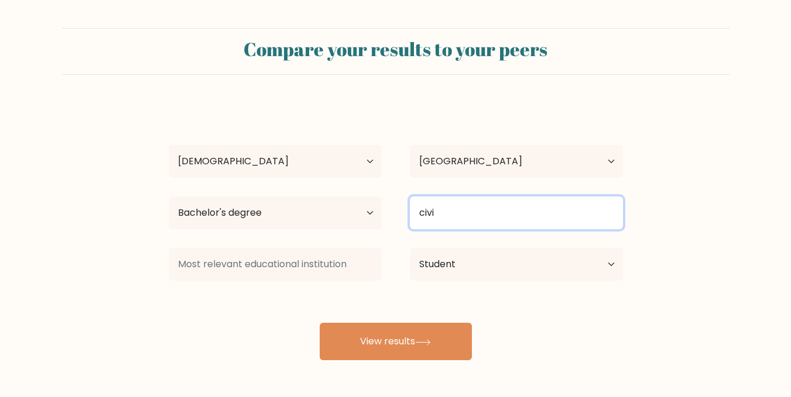
click at [469, 217] on input "civi" at bounding box center [516, 213] width 213 height 33
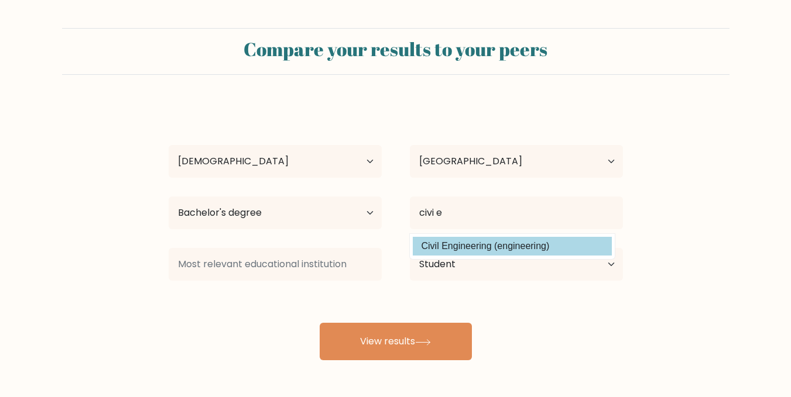
click at [475, 242] on div "azarou vip Age Under 18 years old 18-24 years old 25-34 years old 35-44 years o…" at bounding box center [396, 231] width 468 height 257
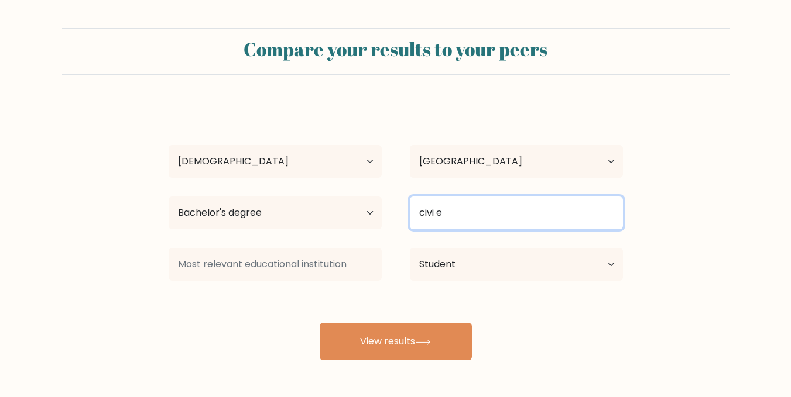
click at [467, 212] on input "civi e" at bounding box center [516, 213] width 213 height 33
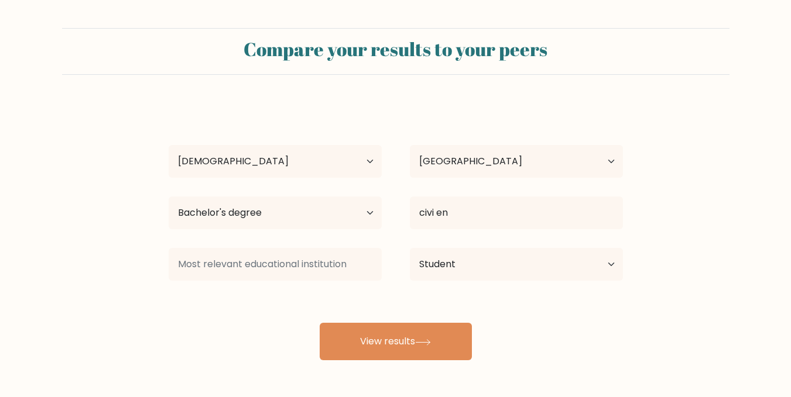
click at [473, 250] on div "azarou vip Age Under 18 years old 18-24 years old 25-34 years old 35-44 years o…" at bounding box center [396, 231] width 468 height 257
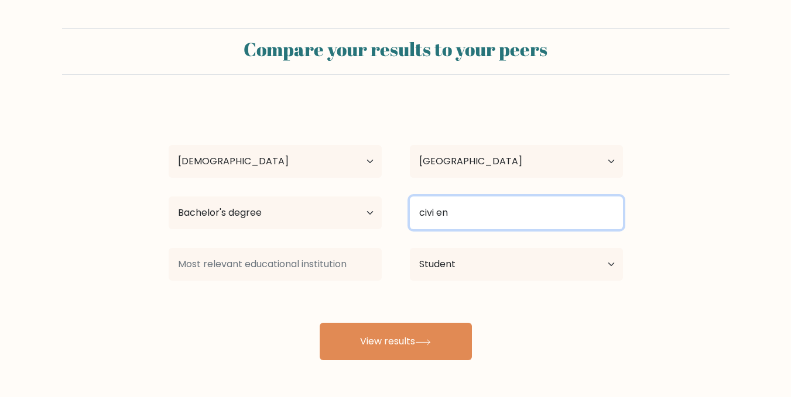
click at [468, 217] on input "civi en" at bounding box center [516, 213] width 213 height 33
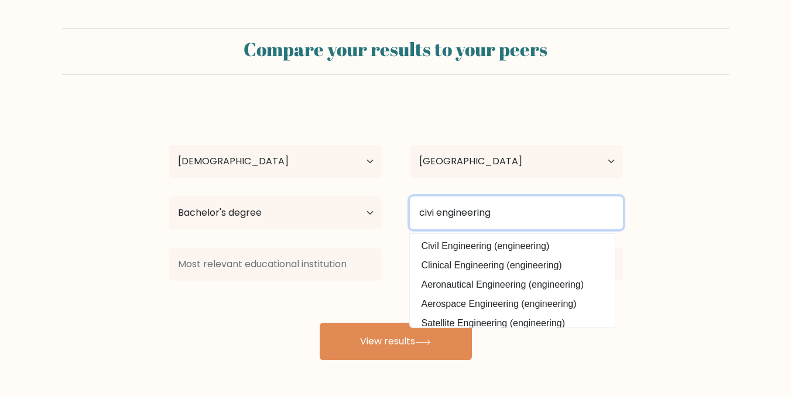
type input "civi engineering"
click at [320, 323] on button "View results" at bounding box center [396, 341] width 152 height 37
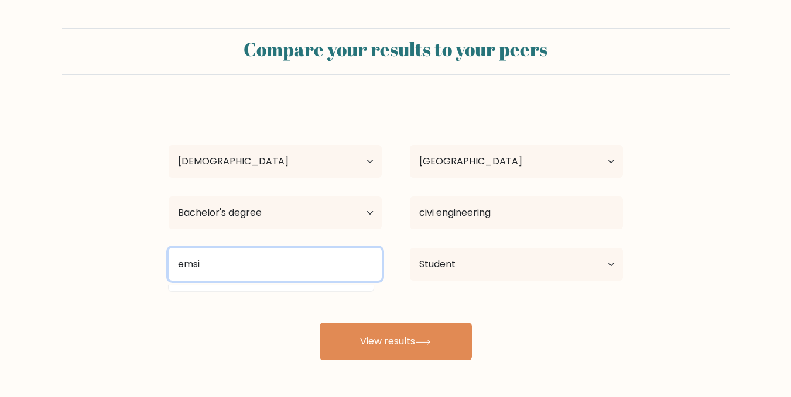
type input "emsi"
click at [320, 323] on button "View results" at bounding box center [396, 341] width 152 height 37
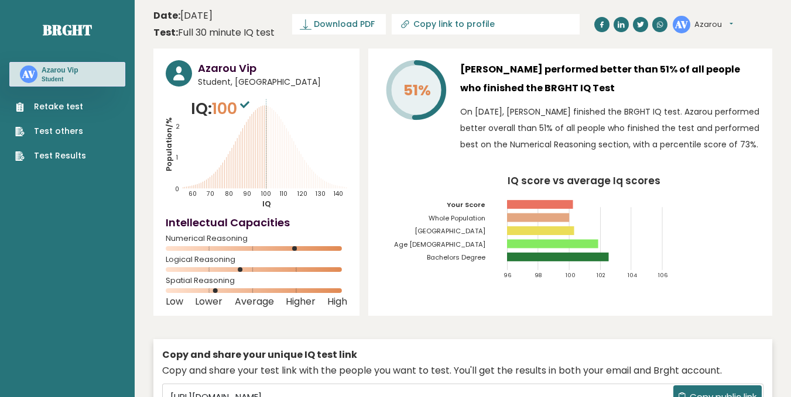
click at [394, 184] on div "51% Azarou Vip performed better than 51% of all people who finished the BRGHT I…" at bounding box center [570, 182] width 404 height 267
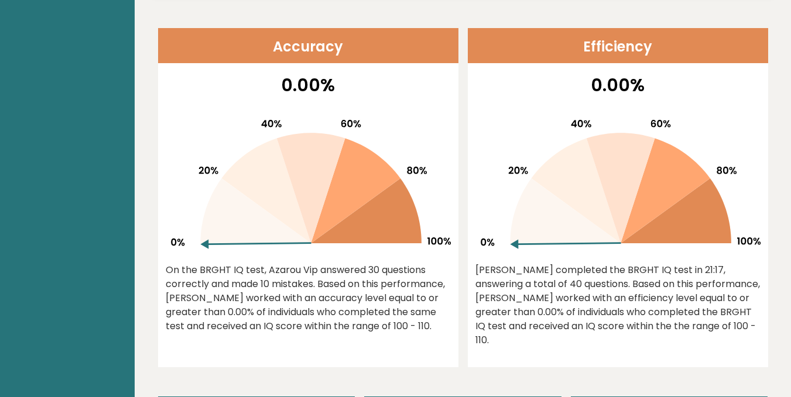
scroll to position [451, 0]
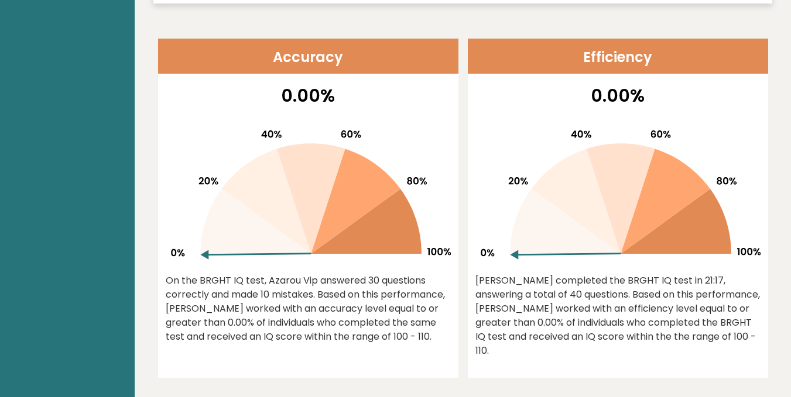
drag, startPoint x: 204, startPoint y: 256, endPoint x: 331, endPoint y: 156, distance: 162.1
click at [331, 156] on g at bounding box center [311, 195] width 280 height 129
click at [462, 143] on div "Accuracy 0.00% On the BRGHT IQ test, Azarou Vip answered 30 questions correctly…" at bounding box center [463, 208] width 610 height 339
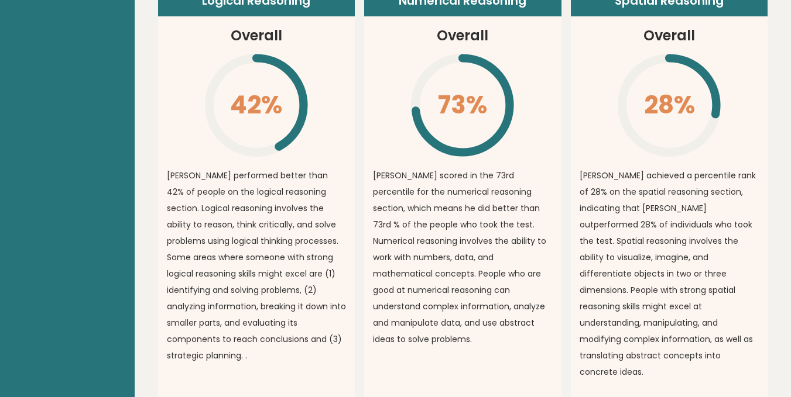
scroll to position [896, 0]
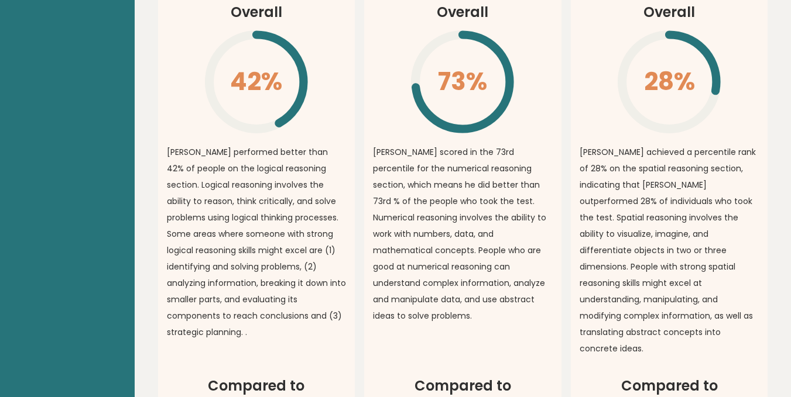
click at [370, 290] on article "Numerical Reasoning Overall 73% \ azarou scored in the 73rd percentile for the …" at bounding box center [462, 169] width 197 height 413
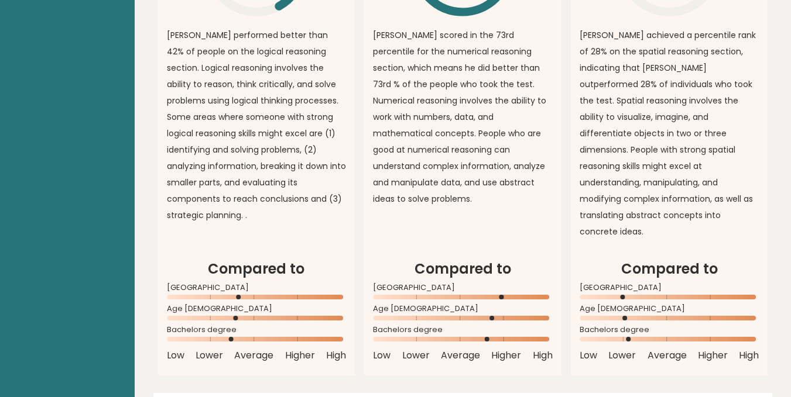
scroll to position [1036, 0]
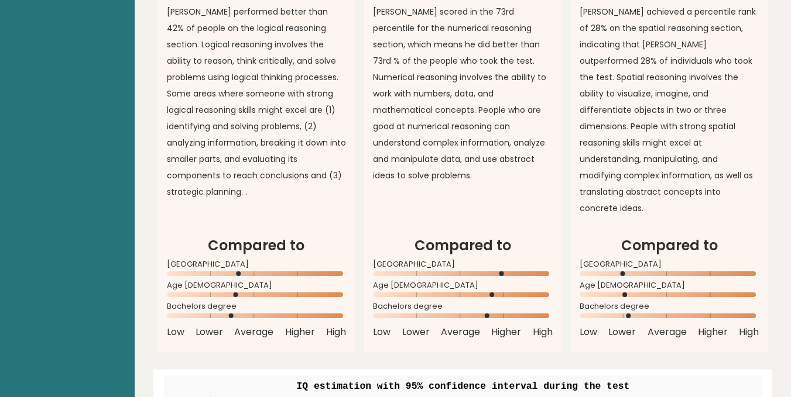
click at [355, 226] on div "Logical Reasoning Overall 42% \ azarou performed better than 42% of people on t…" at bounding box center [463, 87] width 610 height 530
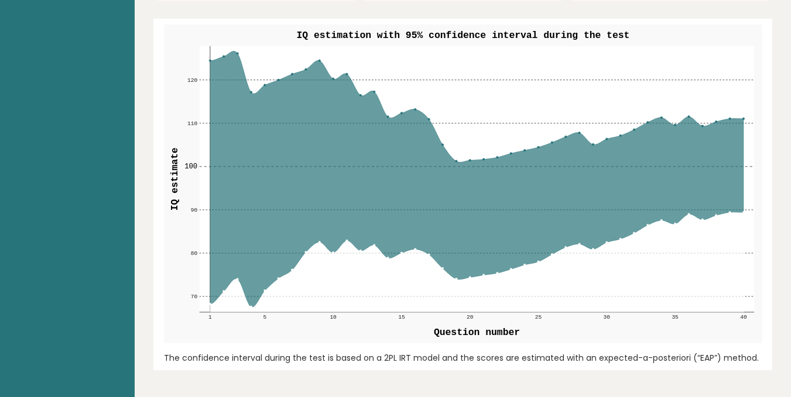
scroll to position [1364, 0]
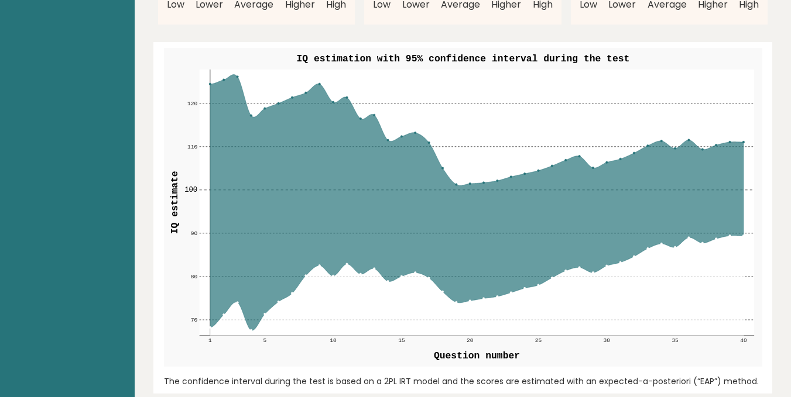
drag, startPoint x: 210, startPoint y: 51, endPoint x: 241, endPoint y: 54, distance: 31.2
click at [241, 69] on rect at bounding box center [476, 202] width 555 height 266
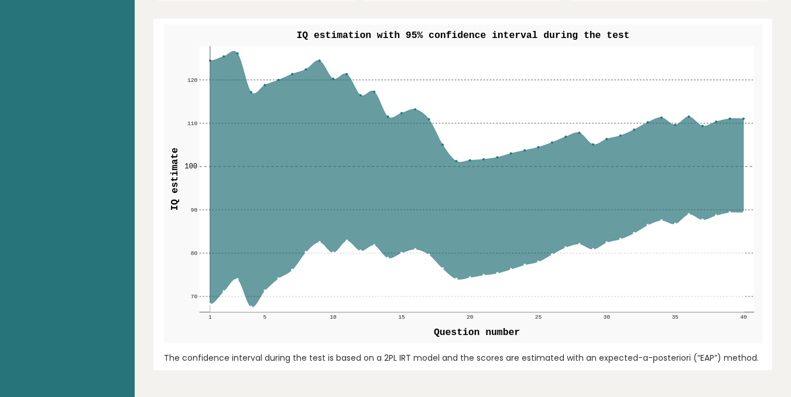
scroll to position [1341, 0]
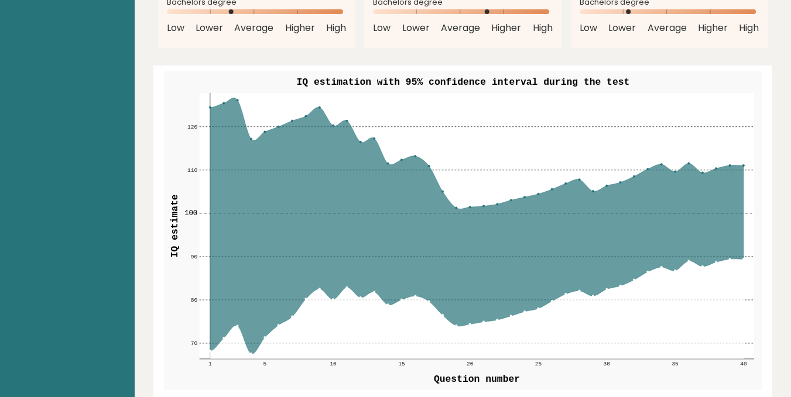
click at [769, 134] on div "IQ estimation with 95% confidence interval during the test 70 70 80 80 90 90 10…" at bounding box center [462, 242] width 619 height 352
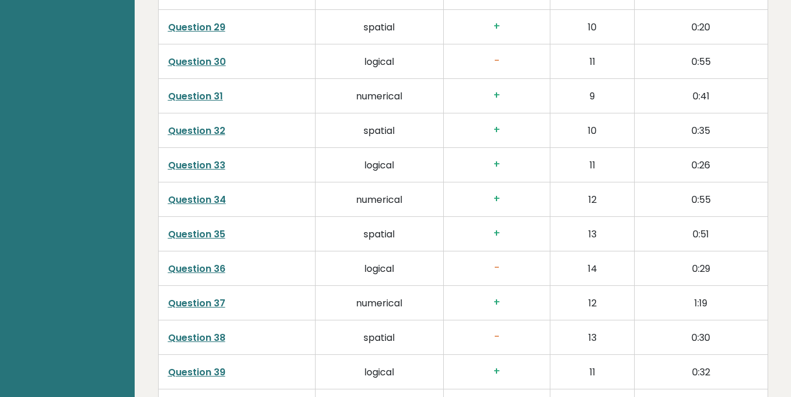
scroll to position [2976, 0]
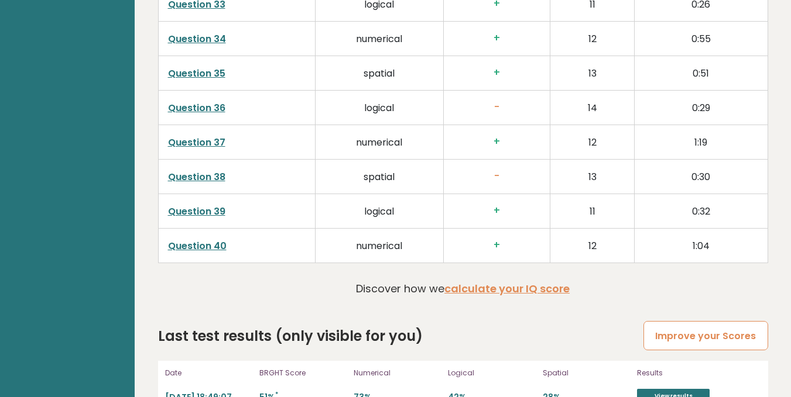
click at [688, 321] on link "Improve your Scores" at bounding box center [705, 336] width 124 height 30
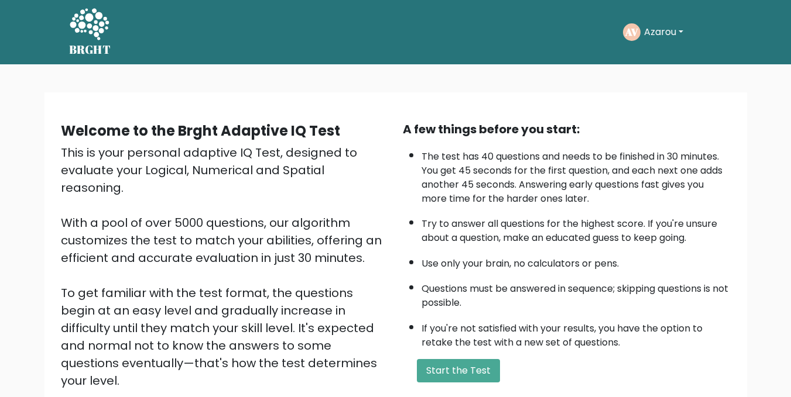
click at [399, 193] on div "A few things before you start: The test has 40 questions and needs to be finish…" at bounding box center [567, 273] width 342 height 304
